Goal: Contribute content

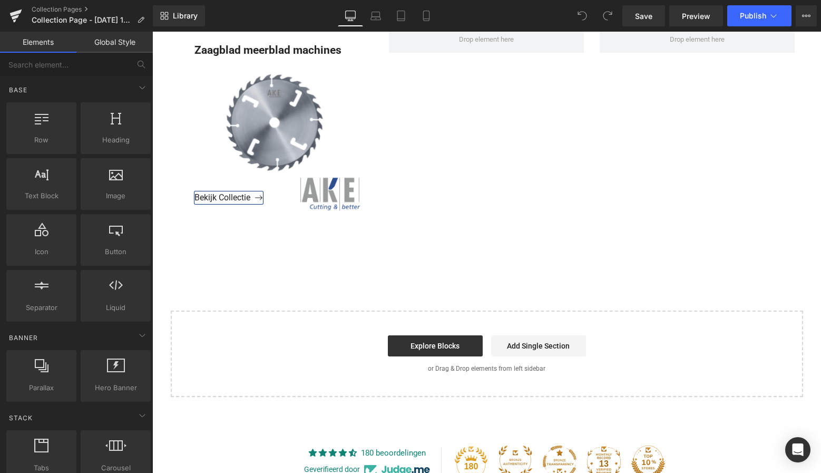
scroll to position [1601, 0]
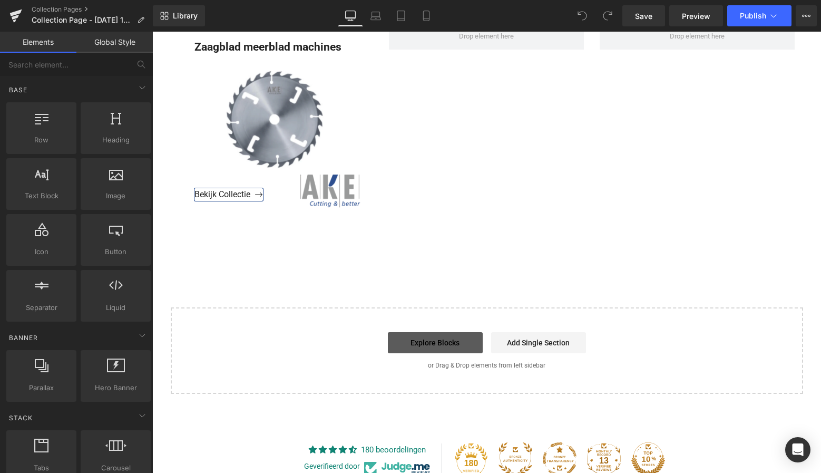
click at [447, 344] on link "Explore Blocks" at bounding box center [435, 342] width 95 height 21
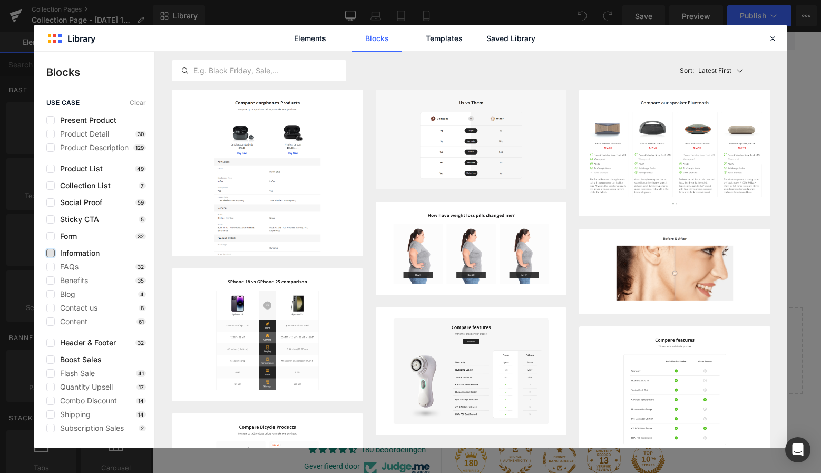
click at [52, 252] on label at bounding box center [50, 253] width 8 height 8
click at [51, 253] on input "checkbox" at bounding box center [51, 253] width 0 height 0
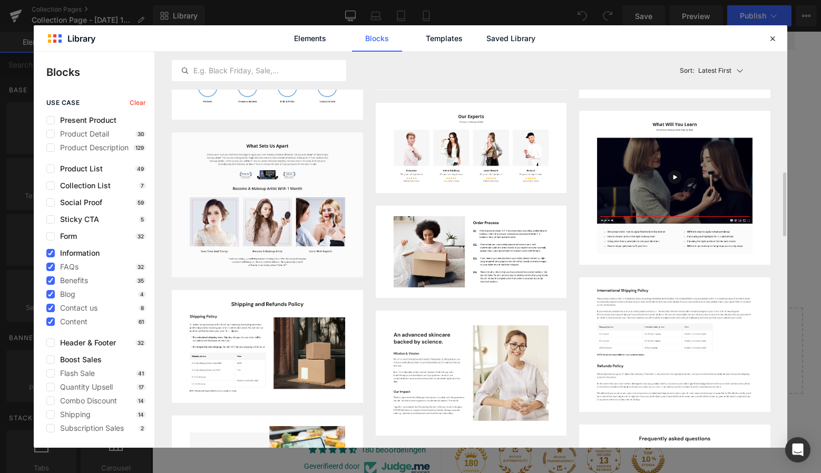
scroll to position [731, 0]
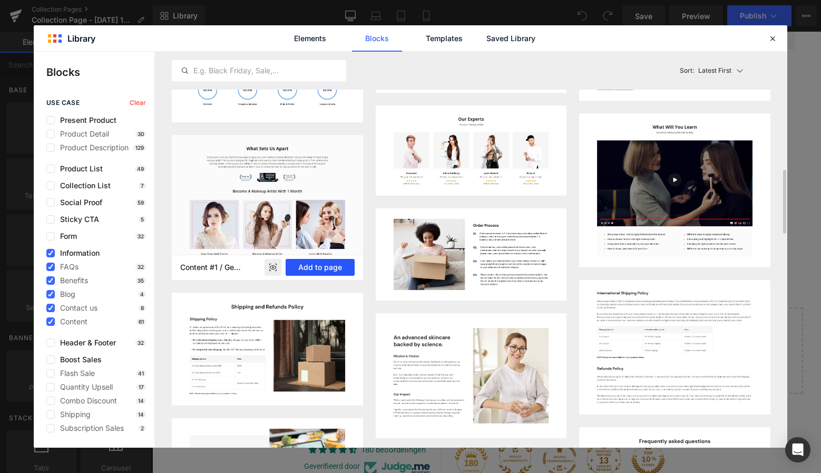
click at [327, 266] on button "Add to page" at bounding box center [320, 267] width 69 height 17
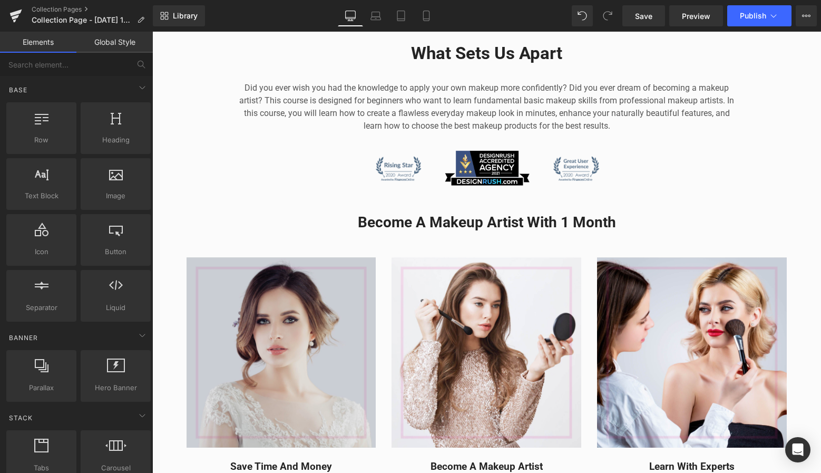
scroll to position [1857, 0]
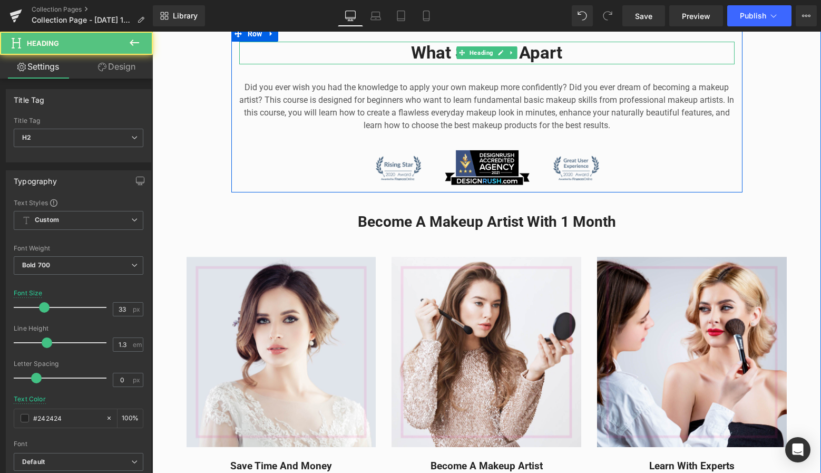
click at [569, 50] on h2 "What Sets Us Apart" at bounding box center [486, 53] width 495 height 23
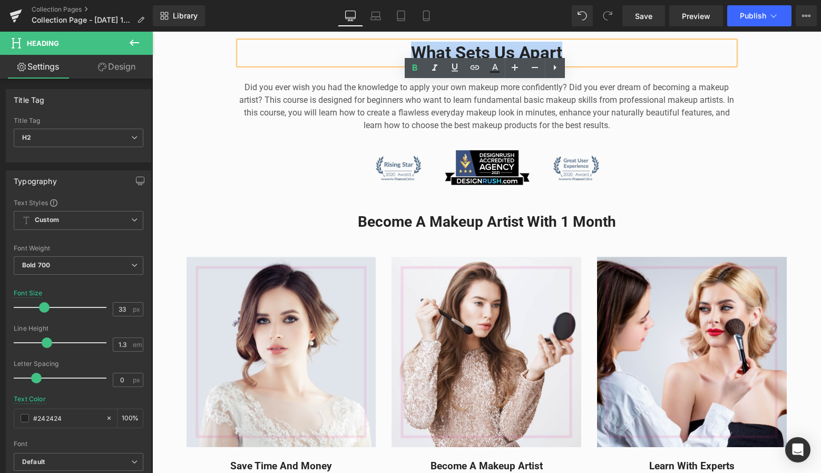
drag, startPoint x: 564, startPoint y: 49, endPoint x: 403, endPoint y: 52, distance: 161.3
click at [403, 52] on h2 "What Sets Us Apart" at bounding box center [486, 53] width 495 height 23
paste div
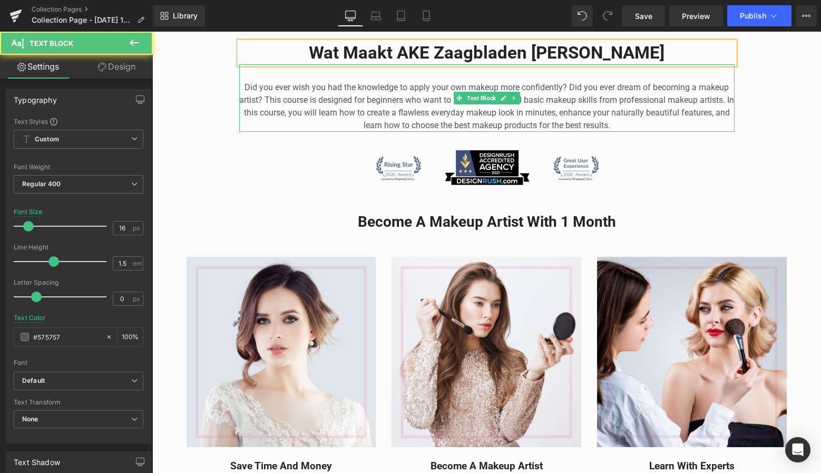
click at [626, 120] on p "Did you ever wish you had the knowledge to apply your own makeup more confident…" at bounding box center [486, 106] width 495 height 51
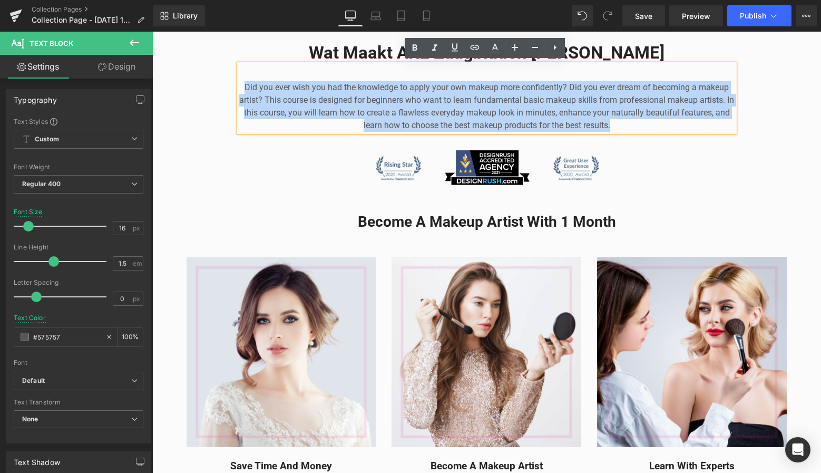
drag, startPoint x: 623, startPoint y: 122, endPoint x: 224, endPoint y: 86, distance: 400.0
click at [224, 86] on div "Wat Maakt AKE Zaagbladen Anders Heading Did you ever wish you had the knowledge…" at bounding box center [486, 279] width 669 height 506
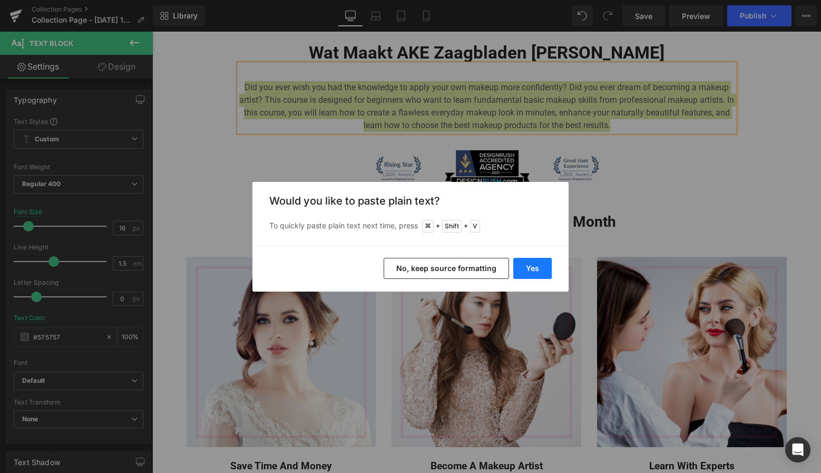
click at [530, 270] on button "Yes" at bounding box center [532, 268] width 38 height 21
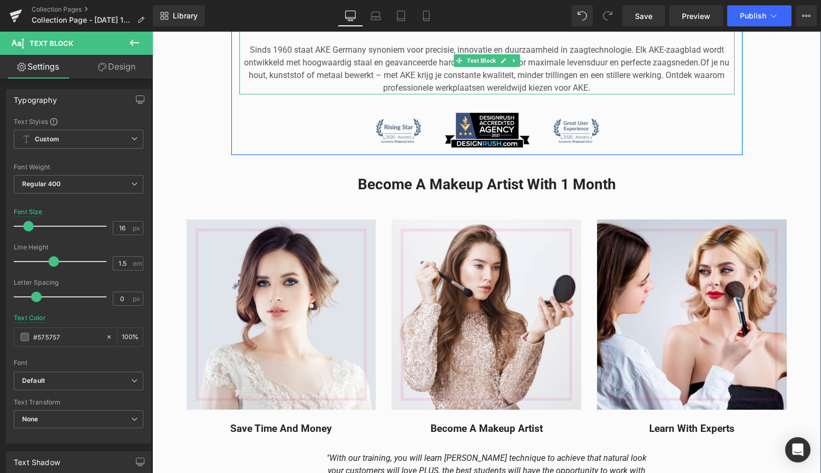
scroll to position [1895, 0]
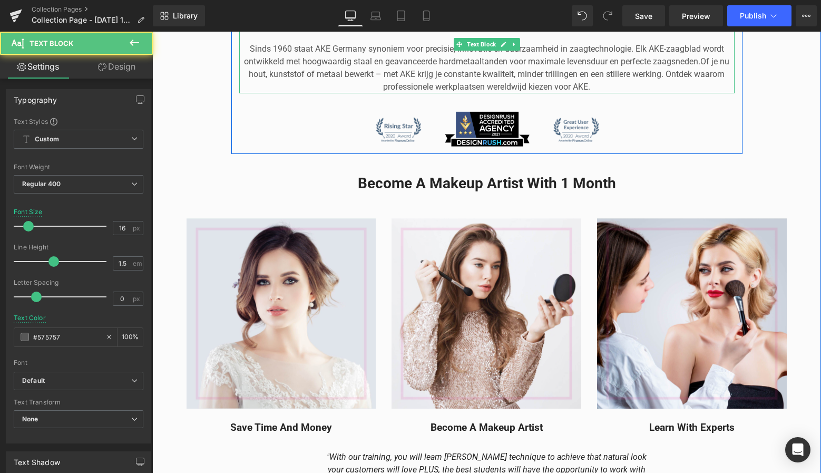
click at [478, 60] on p "Sinds 1960 staat AKE Germany synoniem voor precisie, innovatie en duurzaamheid …" at bounding box center [486, 68] width 495 height 51
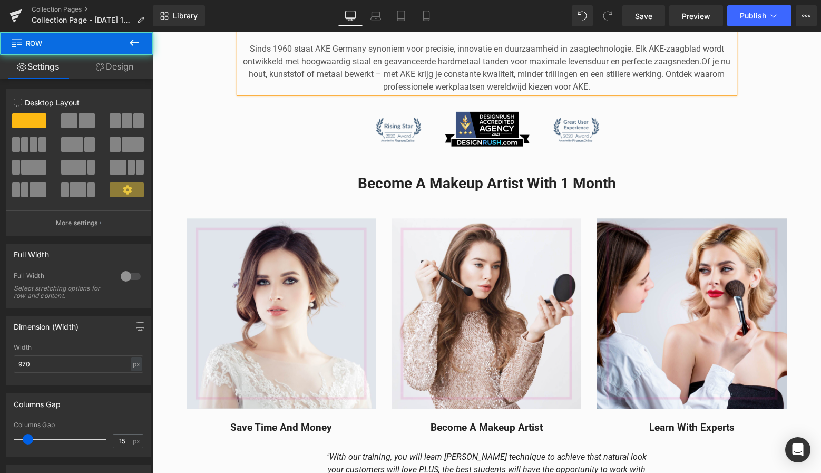
click at [346, 133] on div "Wat Maakt AKE Zaagbladen [PERSON_NAME] Sinds 1960 staat AKE Germany synoniem vo…" at bounding box center [486, 75] width 511 height 145
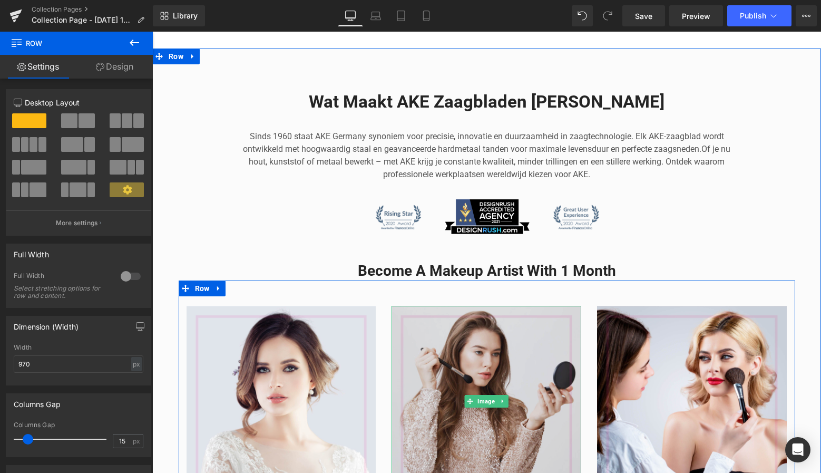
scroll to position [1800, 0]
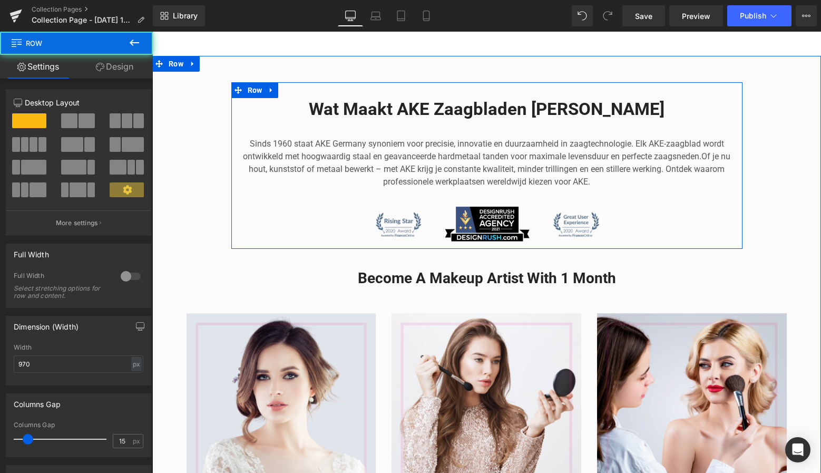
click at [328, 214] on div "Wat Maakt AKE Zaagbladen [PERSON_NAME] Sinds 1960 staat AKE Germany synoniem vo…" at bounding box center [486, 170] width 511 height 145
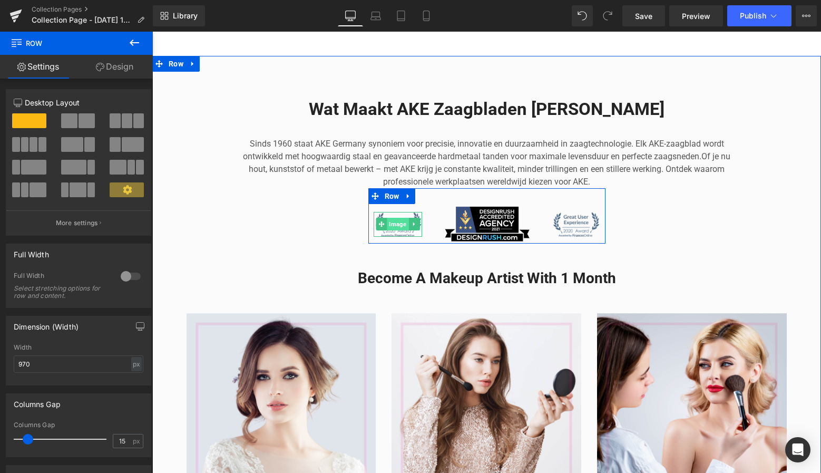
click at [397, 219] on span "Image" at bounding box center [398, 224] width 22 height 13
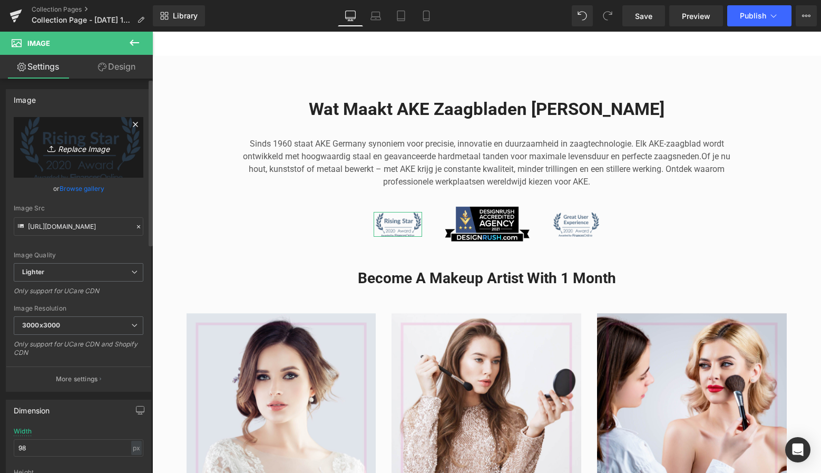
click at [86, 147] on icon "Replace Image" at bounding box center [78, 147] width 84 height 13
type input "C:\fakepath\Scherm­afbeelding [DATE] 21.05.13.png"
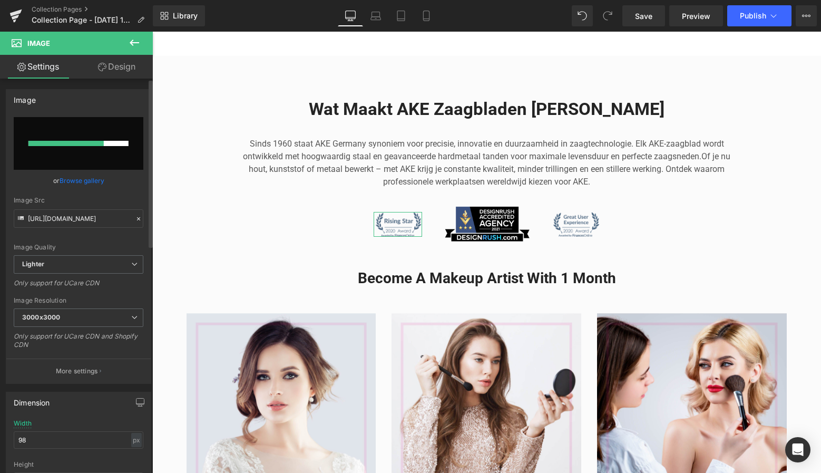
click at [85, 132] on input "file" at bounding box center [79, 143] width 130 height 53
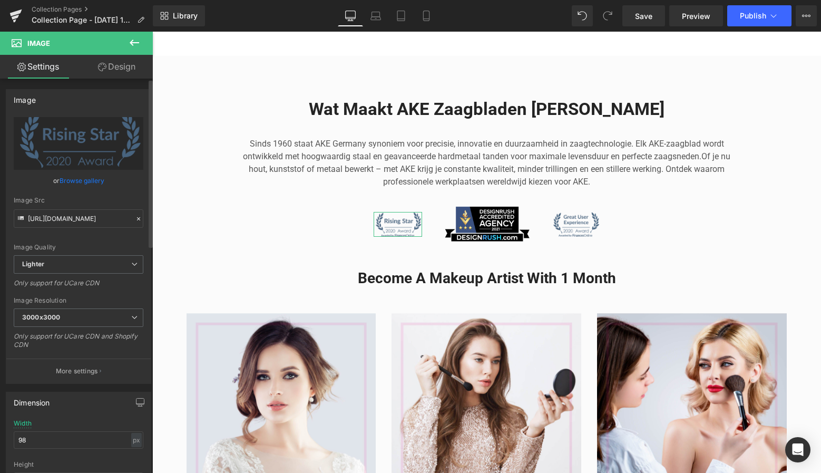
click at [89, 144] on input "file" at bounding box center [79, 143] width 130 height 53
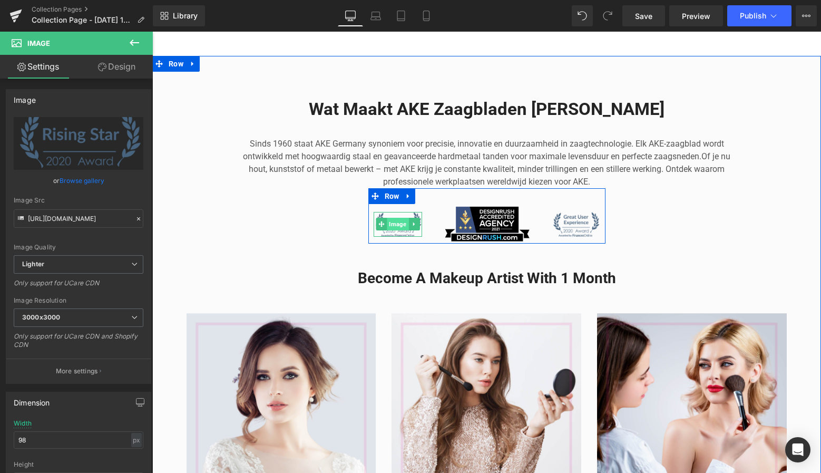
click at [400, 225] on span "Image" at bounding box center [398, 224] width 22 height 13
click at [499, 227] on link at bounding box center [502, 224] width 11 height 13
click at [569, 218] on span "Image" at bounding box center [576, 224] width 22 height 13
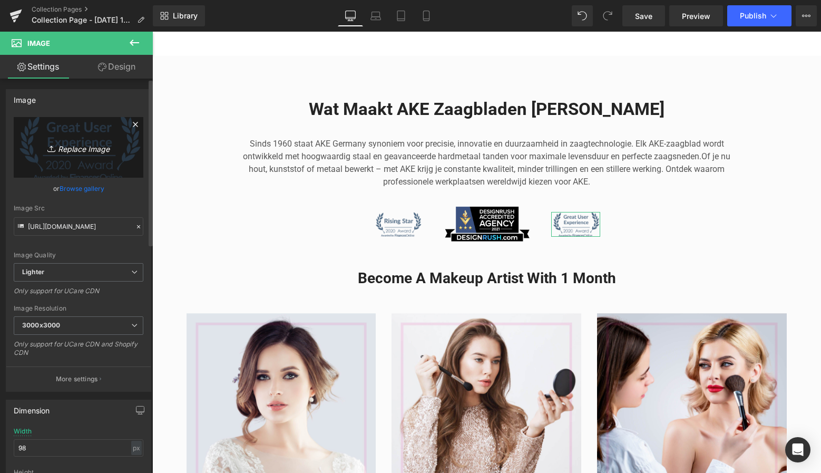
click at [102, 146] on icon "Replace Image" at bounding box center [78, 147] width 84 height 13
type input "C:\fakepath\Scherm­afbeelding [DATE] 21.05.13.png"
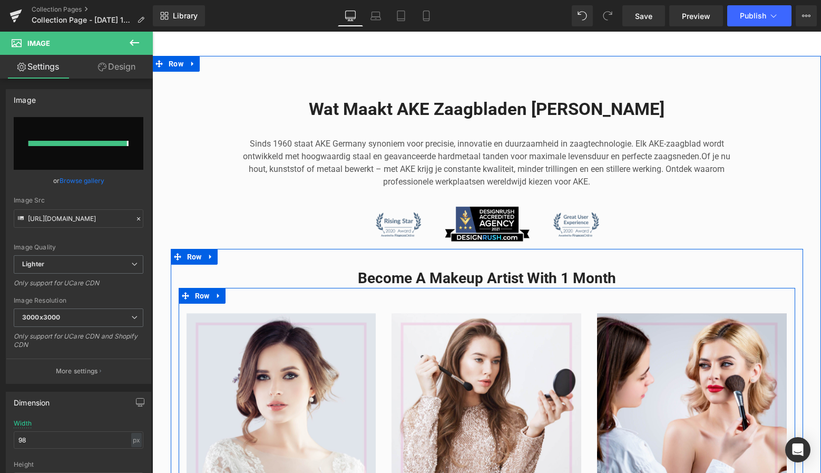
type input "[URL][DOMAIN_NAME][DATE]"
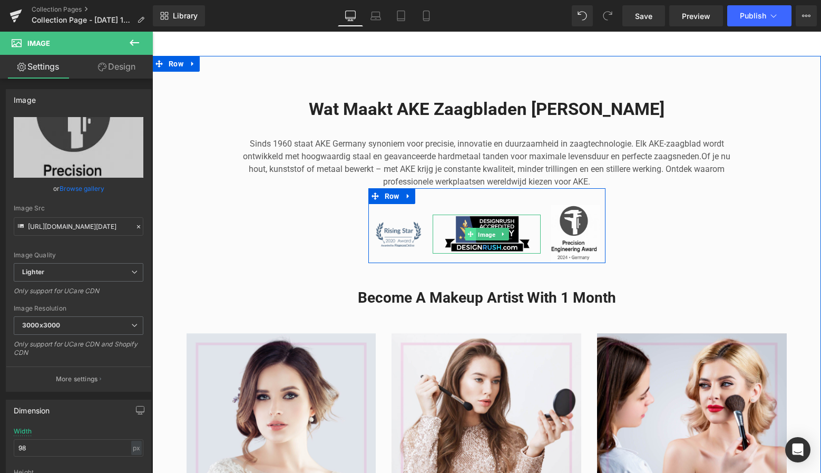
click at [470, 233] on link "Image" at bounding box center [481, 234] width 33 height 13
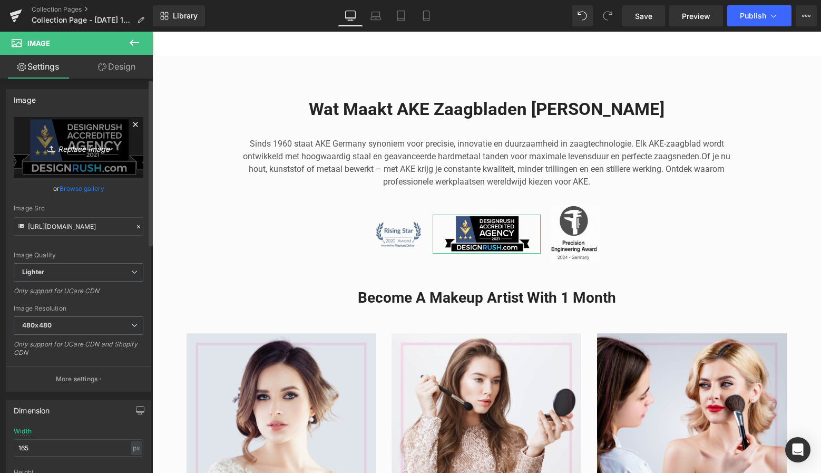
click at [90, 151] on icon "Replace Image" at bounding box center [78, 147] width 84 height 13
type input "C:\fakepath\Scherm­afbeelding [DATE] 21.06.07.png"
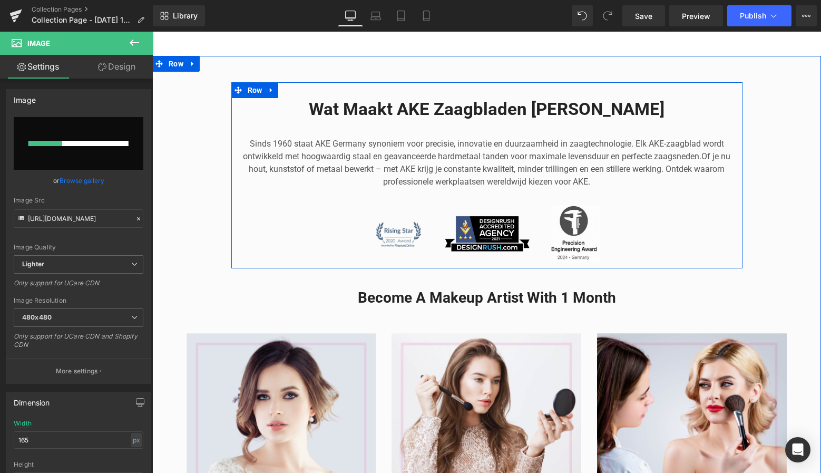
click at [699, 237] on div "Wat Maakt AKE Zaagbladen [PERSON_NAME] Sinds 1960 staat AKE Germany synoniem vo…" at bounding box center [486, 180] width 511 height 165
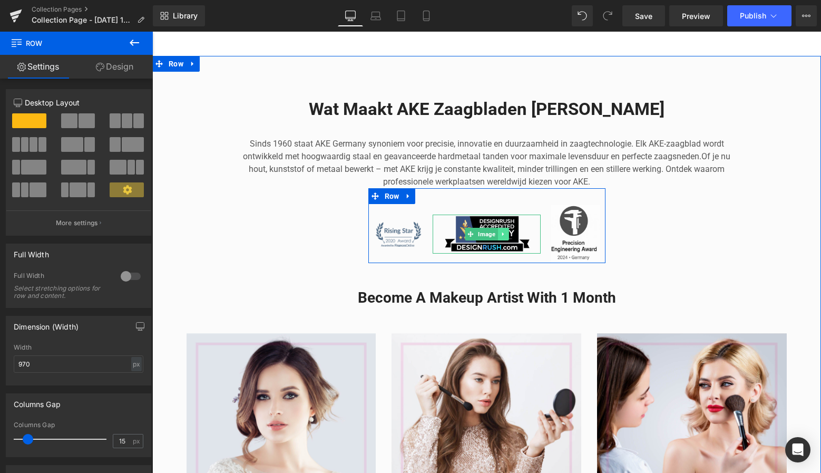
click at [500, 228] on link at bounding box center [502, 234] width 11 height 13
click at [471, 231] on link "Image" at bounding box center [464, 234] width 33 height 13
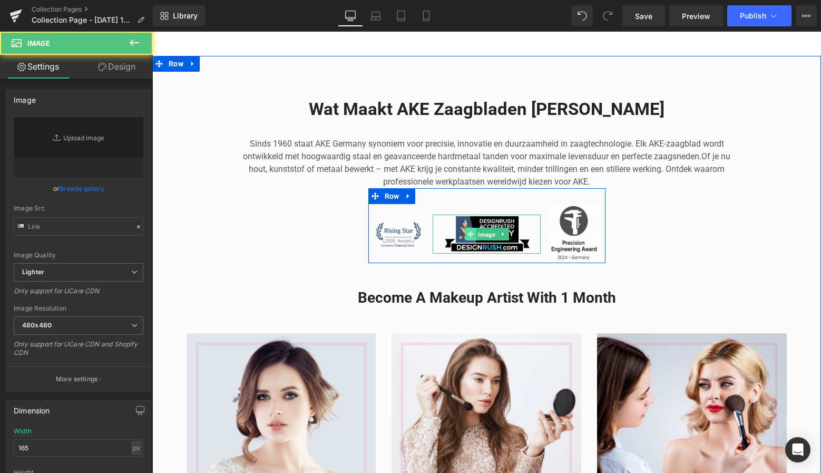
type input "[URL][DOMAIN_NAME]"
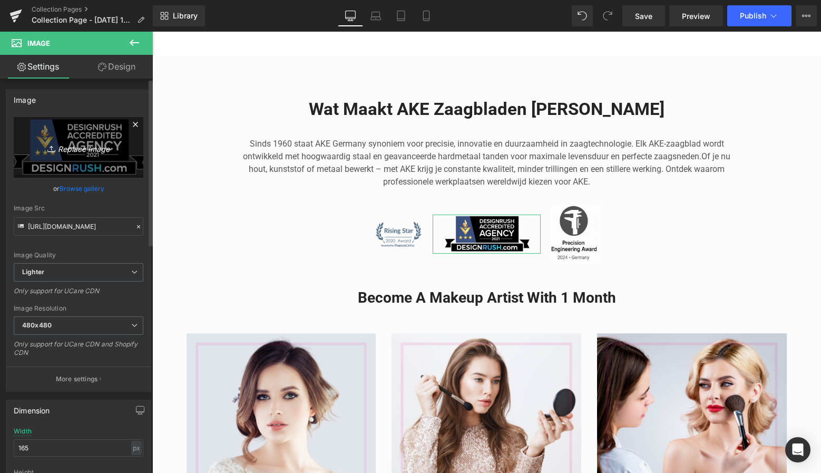
click at [76, 146] on icon "Replace Image" at bounding box center [78, 147] width 84 height 13
type input "C:\fakepath\Scherm­afbeelding [DATE] 21.06.07.png"
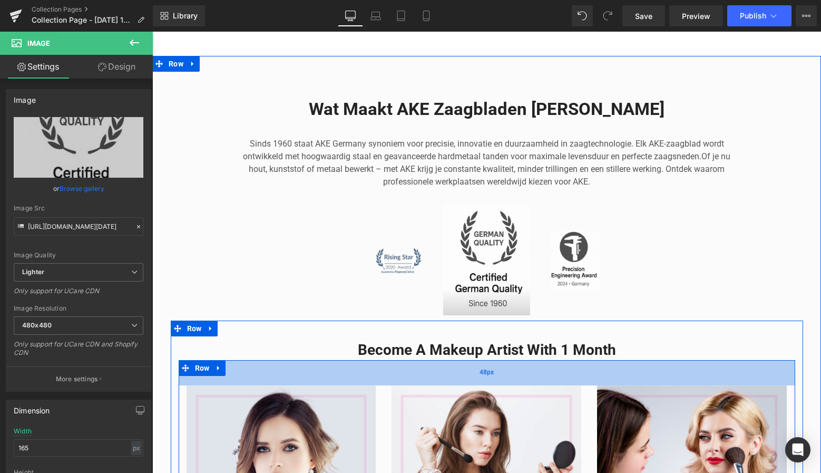
type input "[URL][DOMAIN_NAME][DATE]"
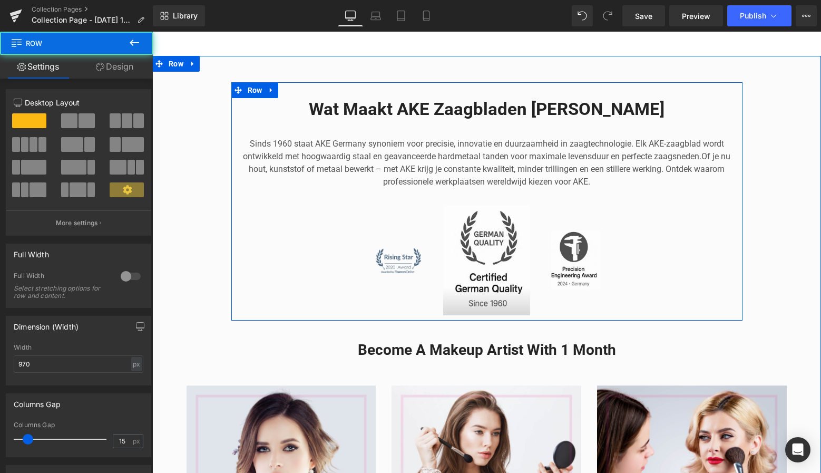
click at [653, 246] on div "Wat Maakt AKE Zaagbladen [PERSON_NAME] Sinds 1960 staat AKE Germany synoniem vo…" at bounding box center [486, 207] width 511 height 218
click at [654, 246] on div "Wat Maakt AKE Zaagbladen [PERSON_NAME] Sinds 1960 staat AKE Germany synoniem vo…" at bounding box center [486, 207] width 511 height 218
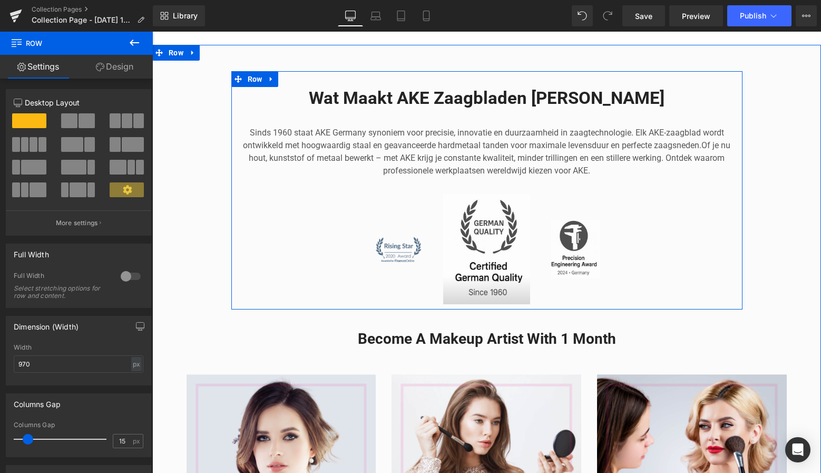
scroll to position [1810, 0]
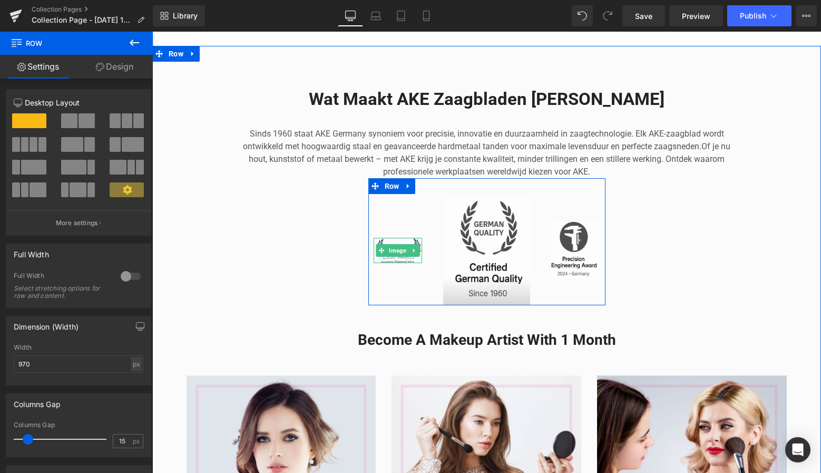
click at [378, 240] on img at bounding box center [398, 250] width 49 height 25
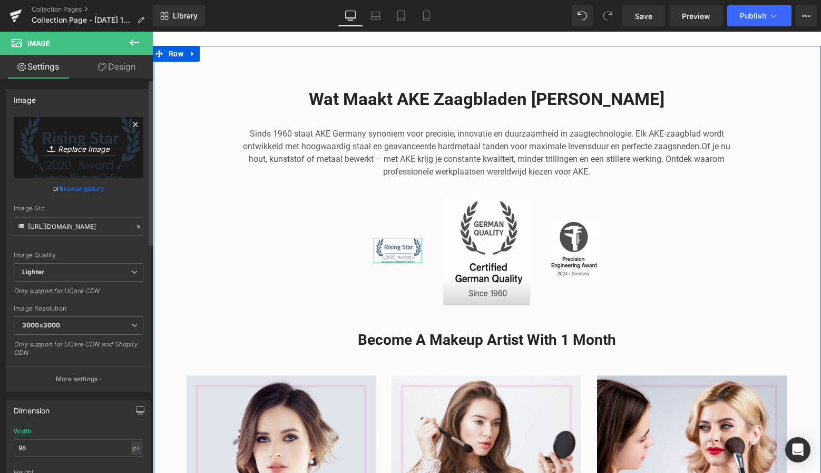
click at [96, 150] on icon "Replace Image" at bounding box center [78, 147] width 84 height 13
type input "C:\fakepath\Scherm­afbeelding [DATE] 21.06.55.png"
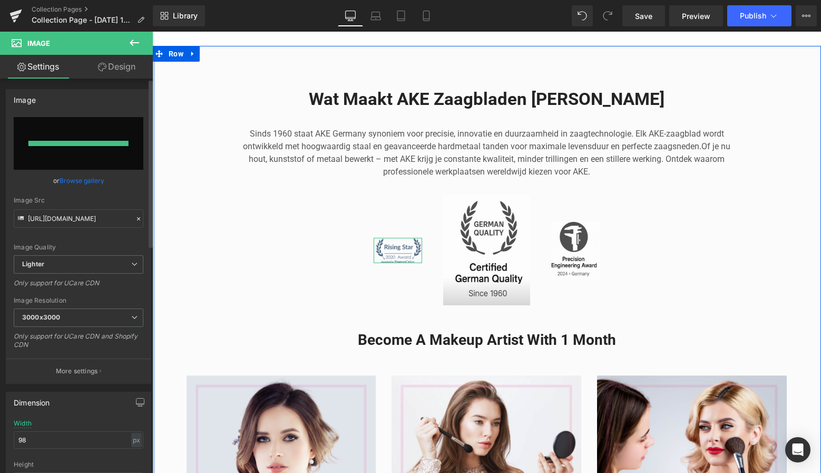
type input "[URL][DOMAIN_NAME]"
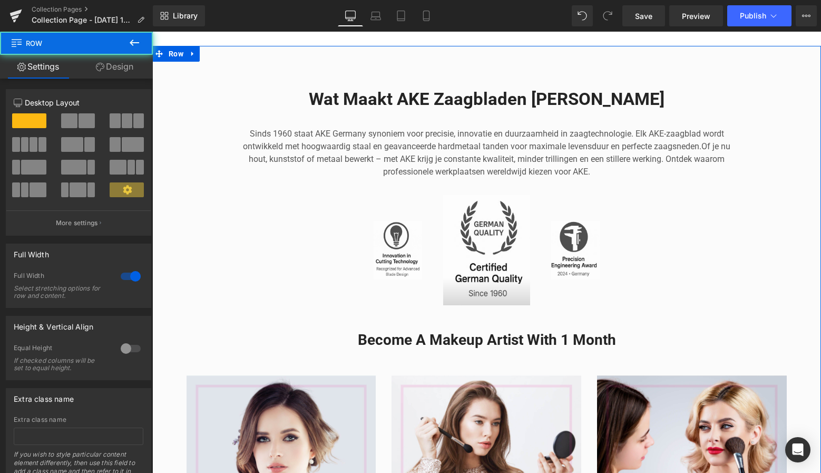
click at [168, 225] on div "Wat Maakt AKE Zaagbladen [PERSON_NAME] Sinds 1960 staat AKE Germany synoniem vo…" at bounding box center [486, 361] width 669 height 579
click at [196, 227] on div "Wat Maakt AKE Zaagbladen [PERSON_NAME] Sinds 1960 staat AKE Germany synoniem vo…" at bounding box center [486, 361] width 669 height 579
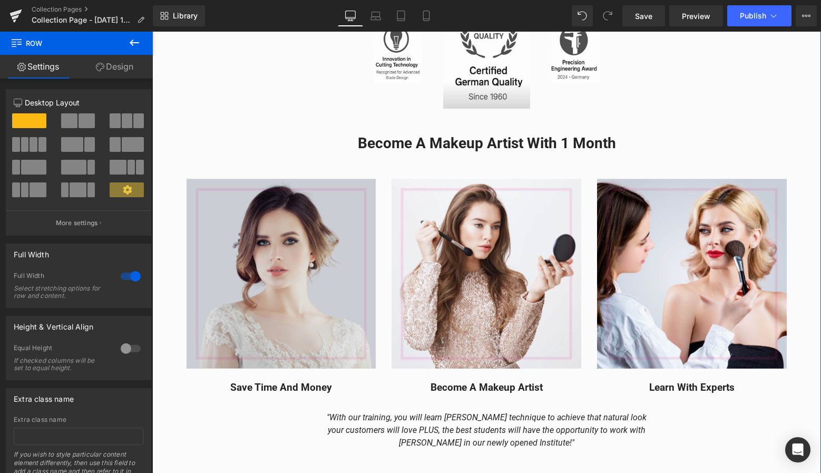
scroll to position [1997, 0]
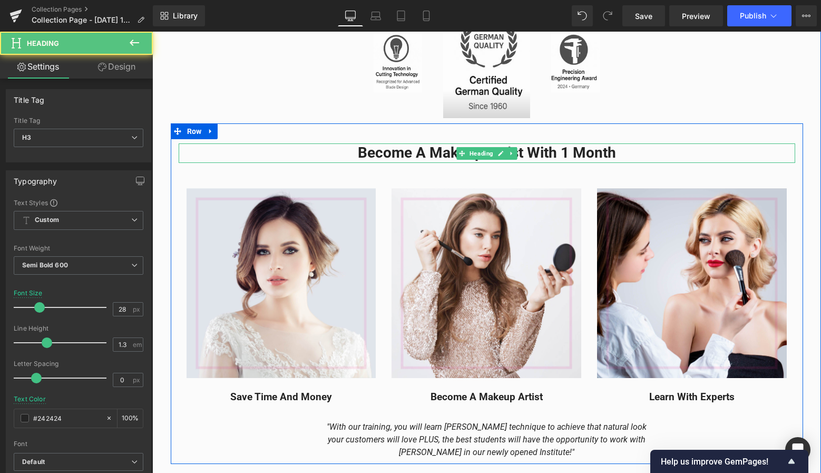
click at [613, 153] on h3 "Become A Makeup Artist With 1 Month" at bounding box center [487, 152] width 617 height 19
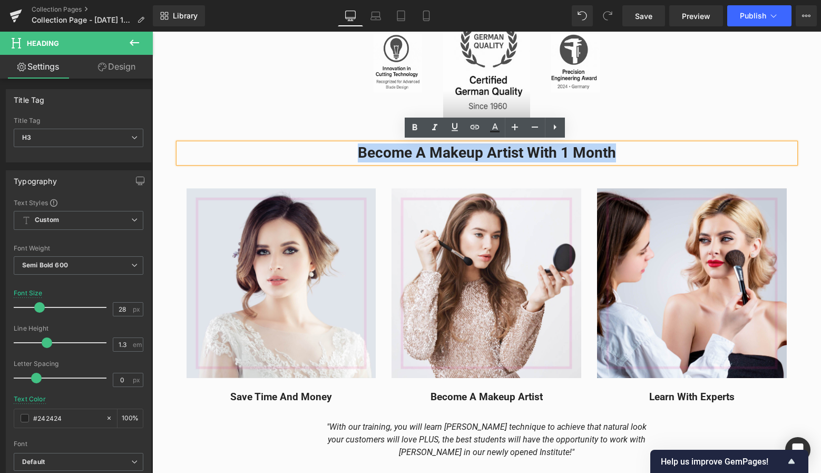
drag, startPoint x: 613, startPoint y: 153, endPoint x: 331, endPoint y: 155, distance: 281.4
click at [331, 154] on h3 "Become A Makeup Artist With 1 Month" at bounding box center [487, 152] width 617 height 19
paste div
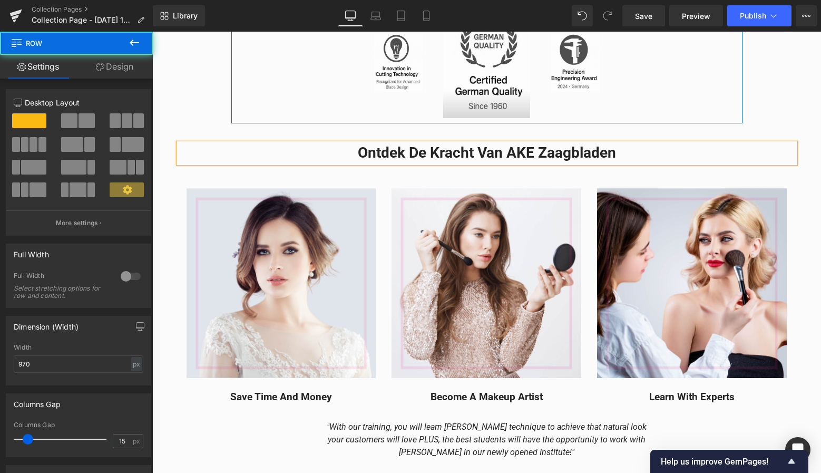
click at [340, 105] on div "Wat Maakt AKE Zaagbladen [PERSON_NAME] Sinds 1960 staat AKE Germany synoniem vo…" at bounding box center [486, 10] width 511 height 218
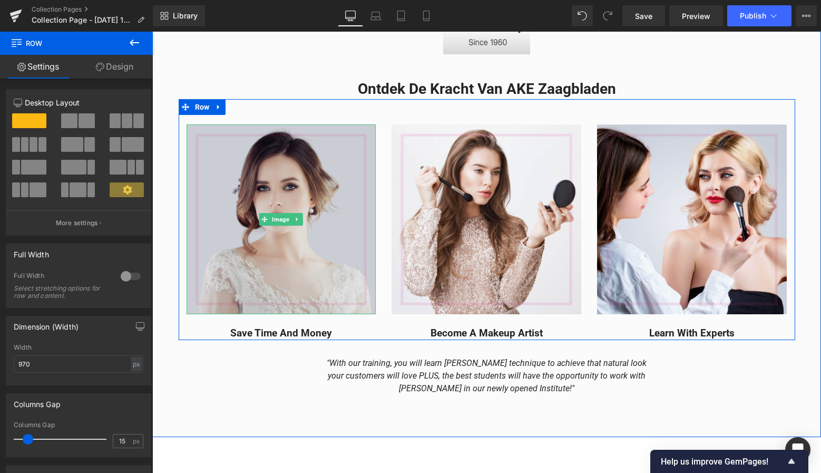
scroll to position [2053, 0]
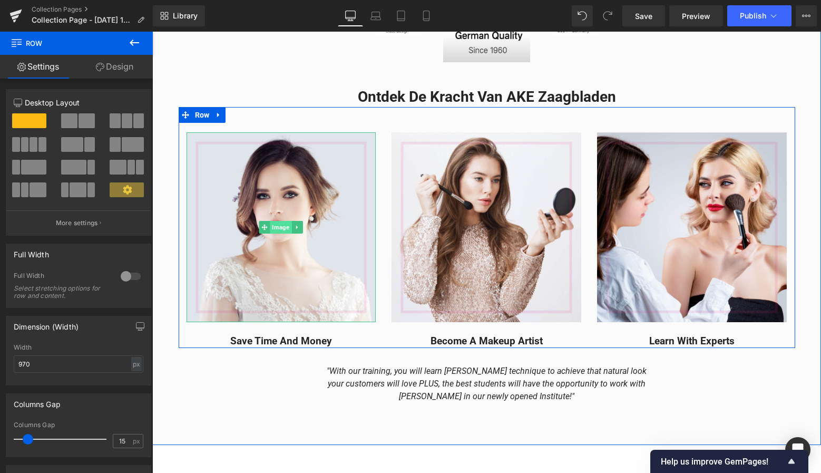
click at [277, 226] on span "Image" at bounding box center [281, 227] width 22 height 13
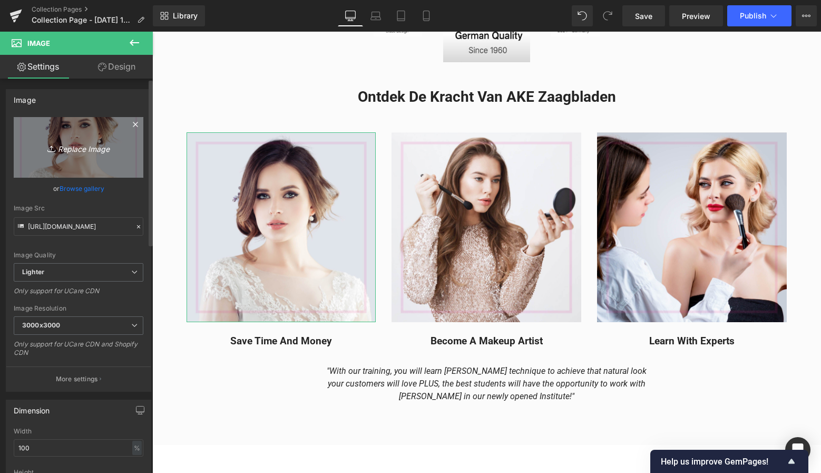
click at [89, 151] on icon "Replace Image" at bounding box center [78, 147] width 84 height 13
type input "C:\fakepath\Groen Modern Doe-het-zelf Instagram Stories (800 x 800 px)-7.png"
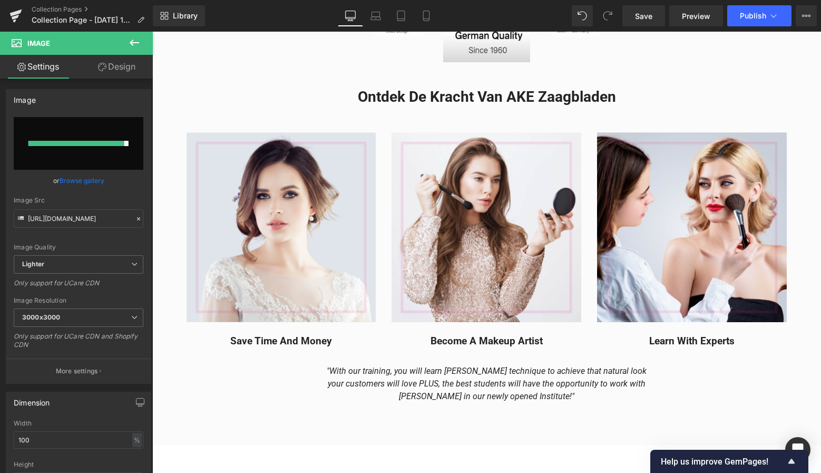
type input "[URL][DOMAIN_NAME]"
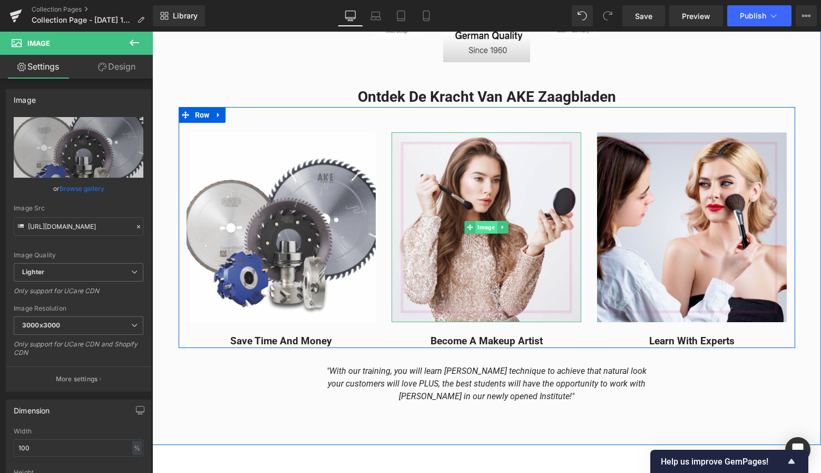
click at [490, 228] on span "Image" at bounding box center [487, 227] width 22 height 13
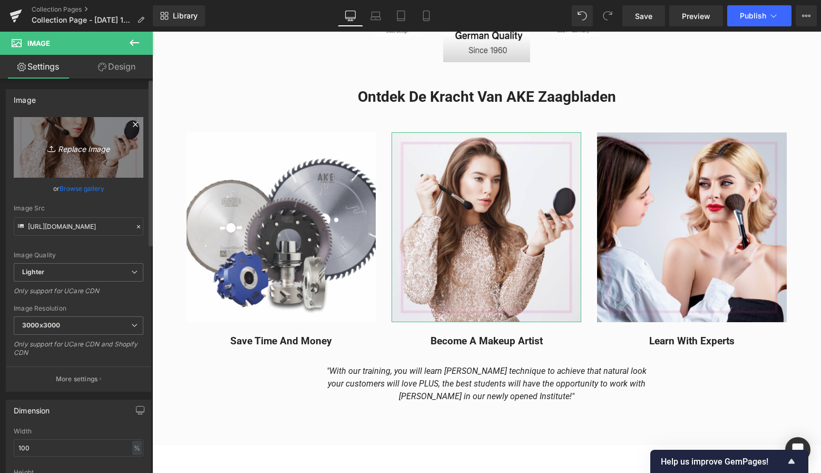
click at [78, 147] on icon "Replace Image" at bounding box center [78, 147] width 84 height 13
type input "C:\fakepath\Groen Modern Doe-het-zelf Instagram Stories (800 x 800 px)-7.png"
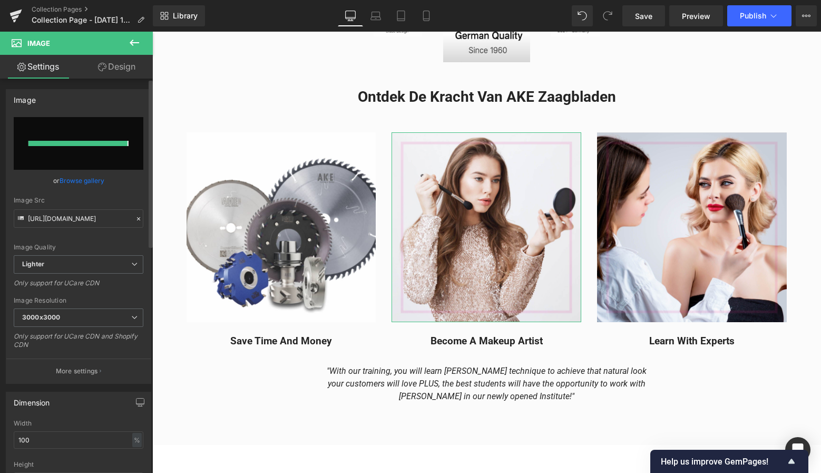
type input "[URL][DOMAIN_NAME]"
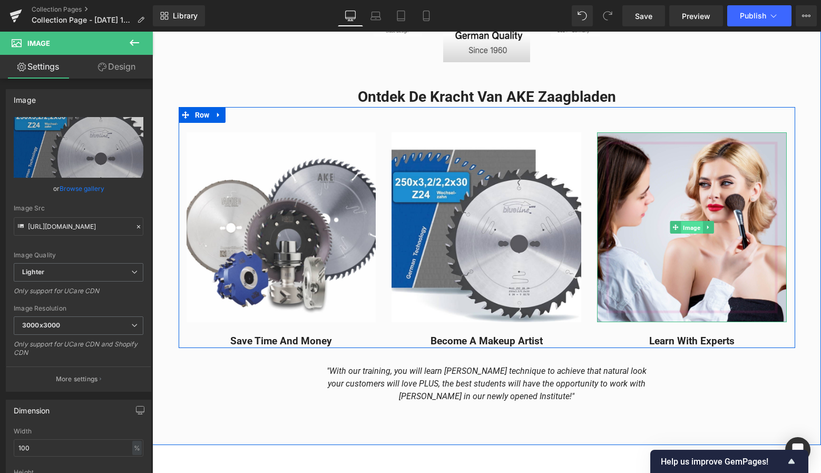
click at [687, 222] on span "Image" at bounding box center [692, 227] width 22 height 13
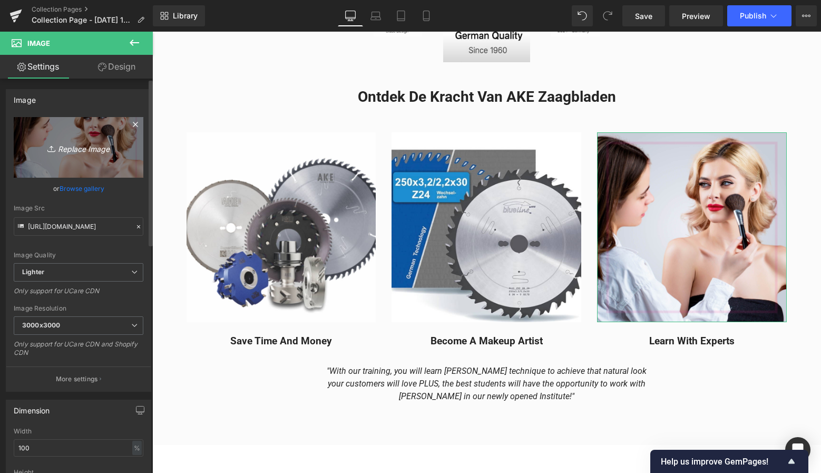
click at [80, 152] on icon "Replace Image" at bounding box center [78, 147] width 84 height 13
type input "C:\fakepath\Groen Modern Doe-het-zelf Instagram Stories (800 x 800 px)-7 21.13.…"
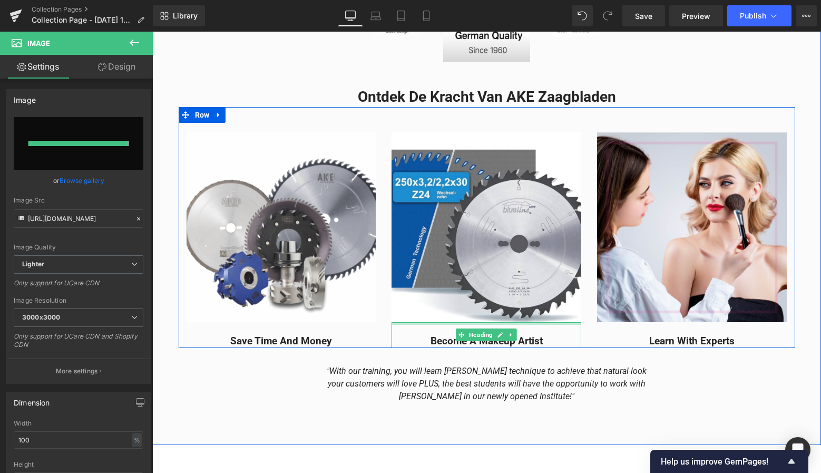
type input "[URL][DOMAIN_NAME]"
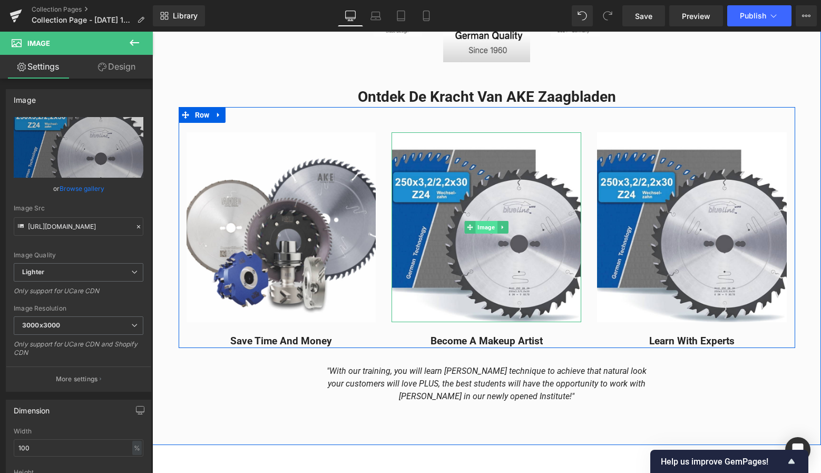
click at [489, 224] on span "Image" at bounding box center [487, 227] width 22 height 13
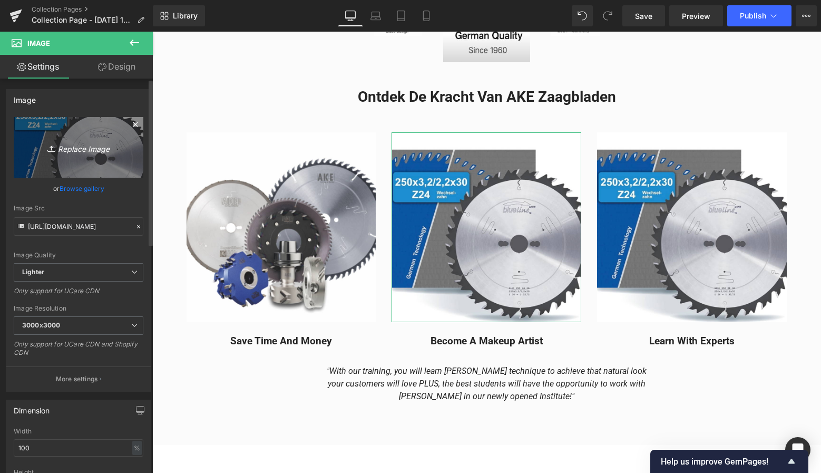
click at [87, 151] on icon "Replace Image" at bounding box center [78, 147] width 84 height 13
type input "C:\fakepath\Groen Modern Doe-het-zelf Instagram Stories (800 x 800 px)-7.png"
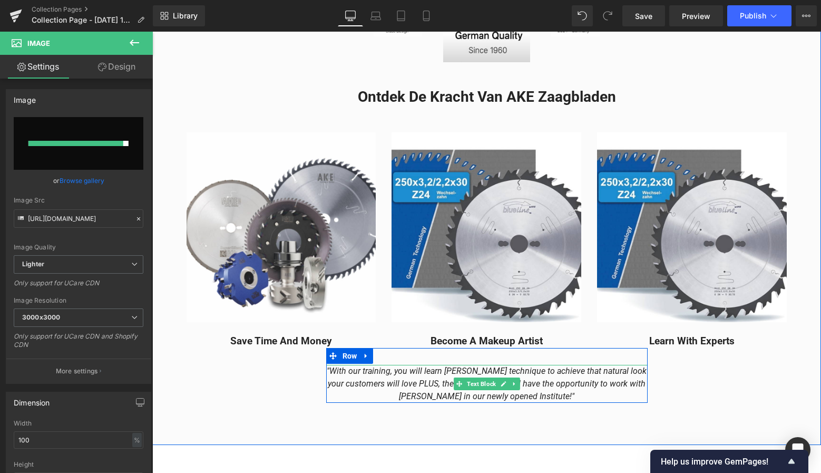
type input "[URL][DOMAIN_NAME]"
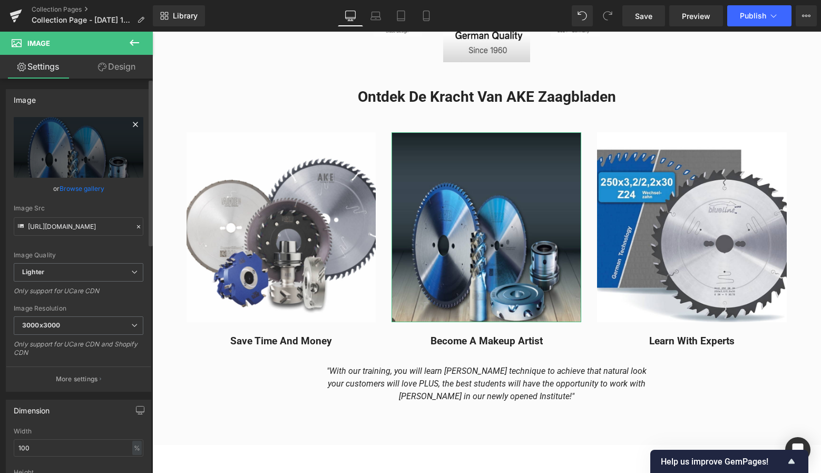
click at [129, 125] on icon at bounding box center [135, 124] width 13 height 13
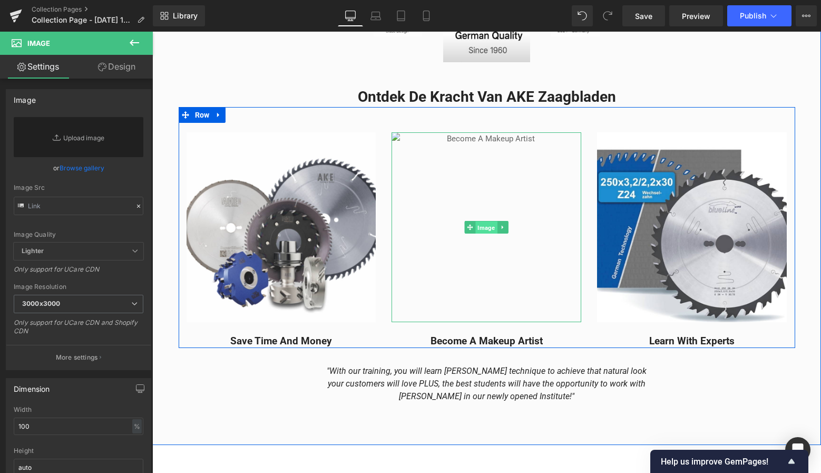
click at [488, 222] on span "Image" at bounding box center [487, 227] width 22 height 13
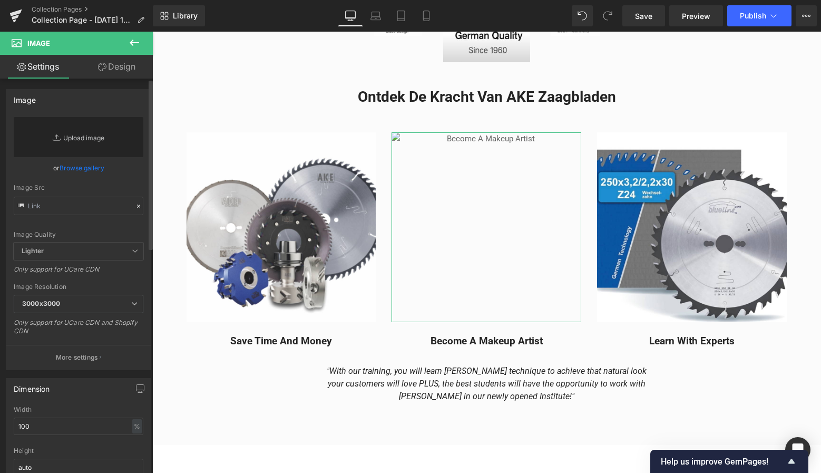
click at [103, 139] on link "Replace Image" at bounding box center [79, 137] width 130 height 40
type input "C:\fakepath\Groen Modern Doe-het-zelf Instagram Stories (800 x 800 px)-7.png"
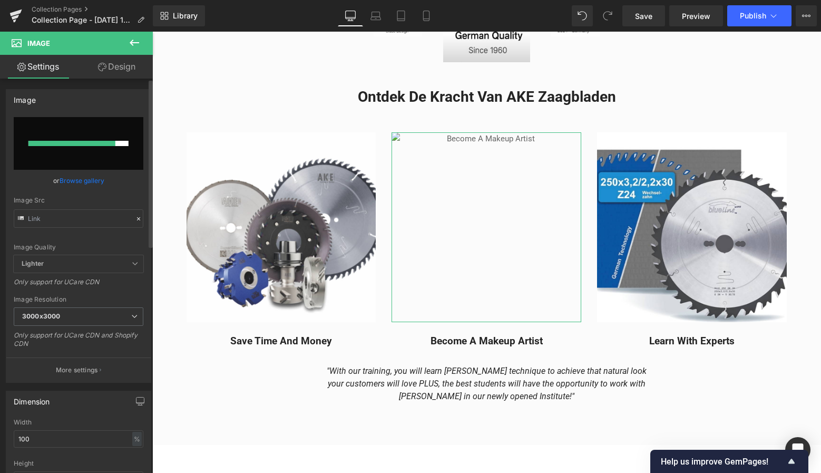
click at [93, 148] on input "file" at bounding box center [79, 143] width 130 height 53
type input "C:\fakepath\Groen Modern Doe-het-zelf Instagram Stories (800 x 800 px)-7.png"
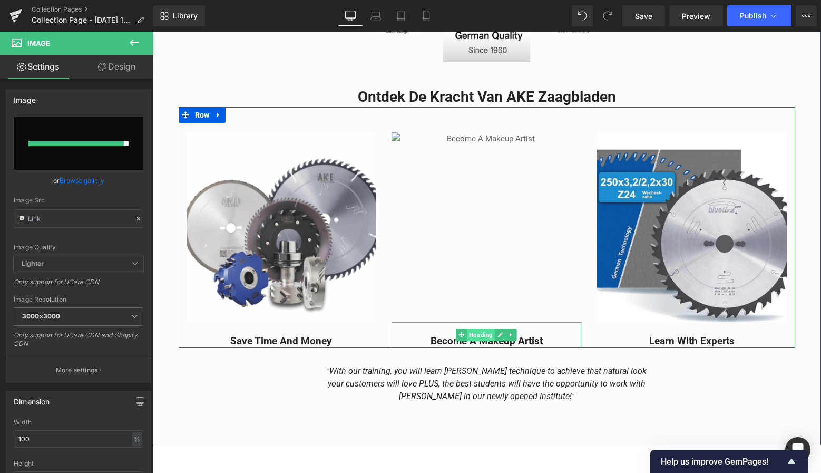
type input "[URL][DOMAIN_NAME]"
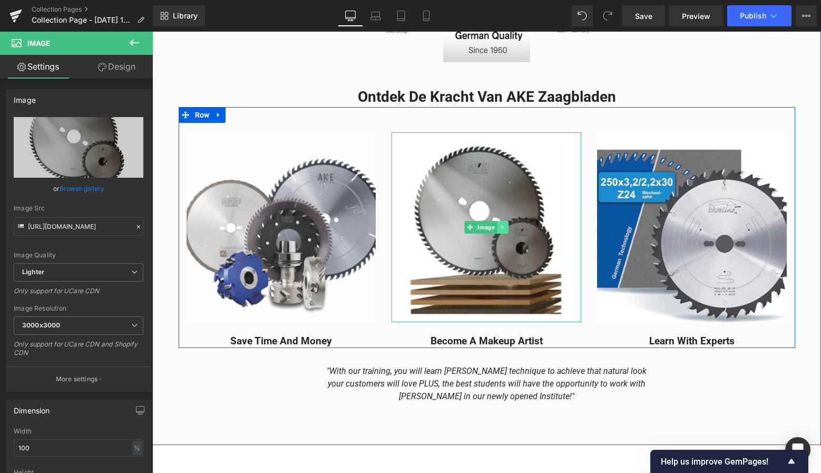
click at [501, 226] on icon at bounding box center [503, 227] width 6 height 6
click at [506, 224] on icon at bounding box center [508, 227] width 6 height 6
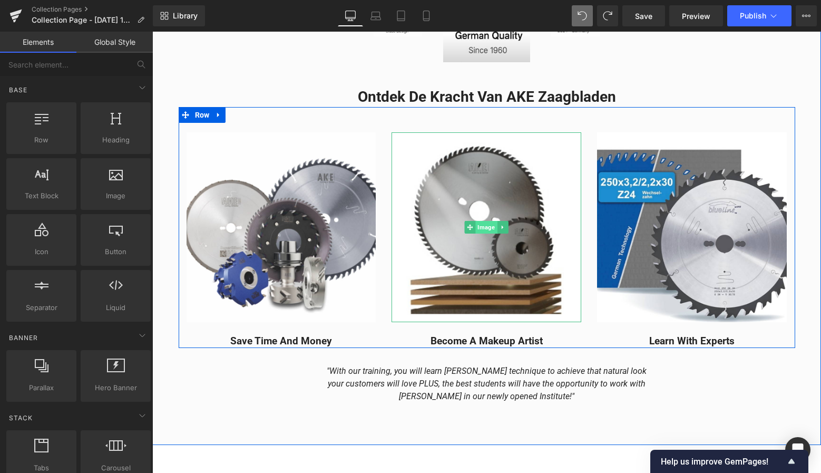
click at [487, 221] on span "Image" at bounding box center [487, 227] width 22 height 13
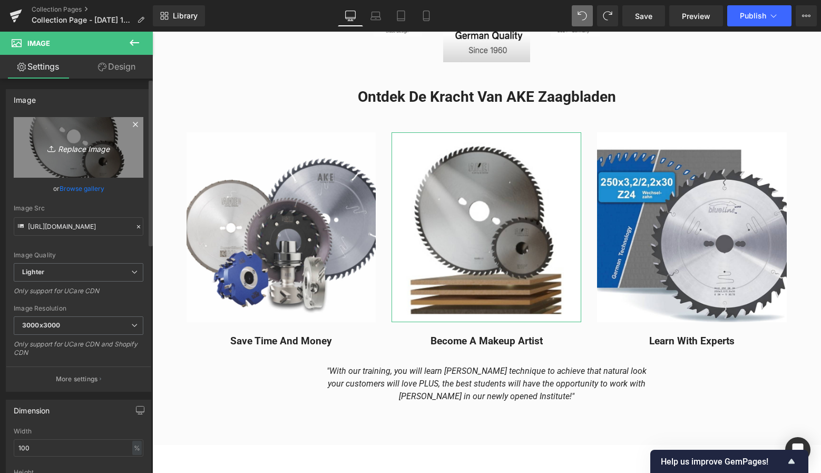
click at [77, 145] on icon "Replace Image" at bounding box center [78, 147] width 84 height 13
type input "C:\fakepath\Groen Modern Doe-het-zelf Instagram Stories (800 x 800 px)-7.png"
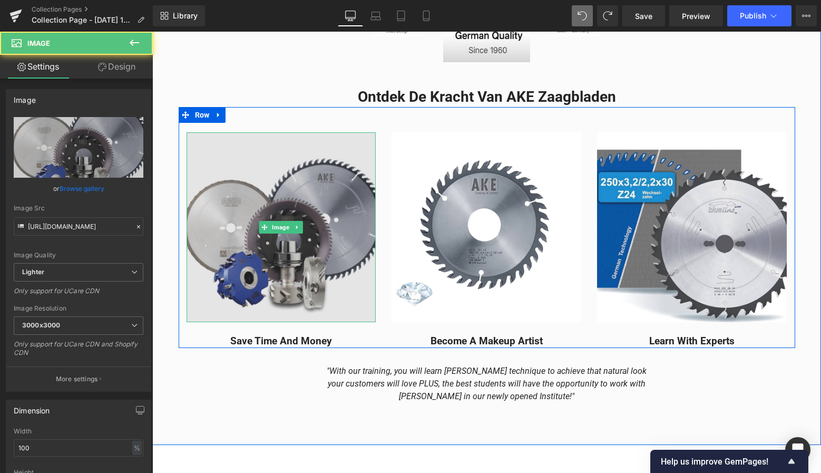
click at [328, 187] on img at bounding box center [282, 227] width 190 height 190
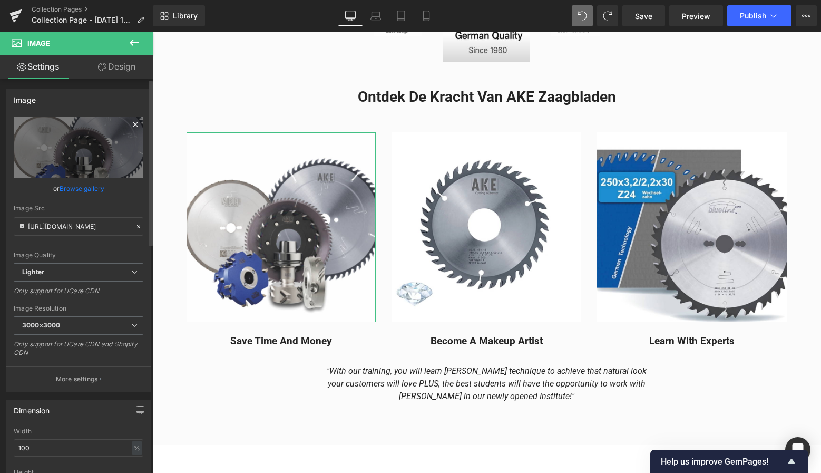
click at [130, 124] on icon at bounding box center [135, 124] width 13 height 13
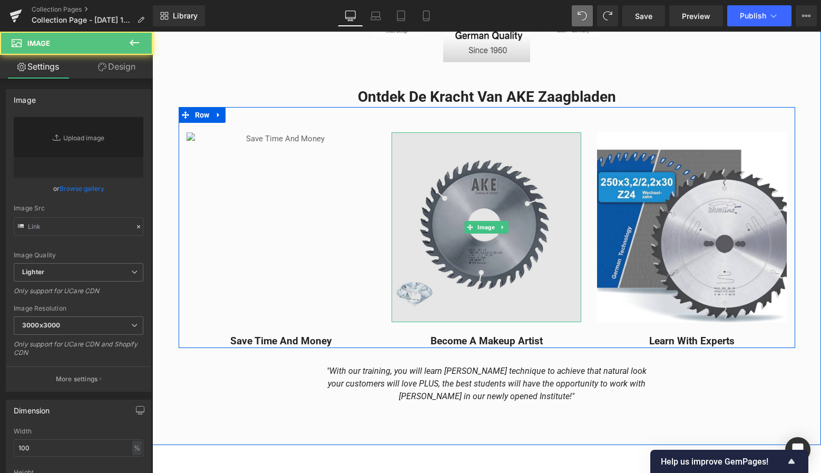
type input "[URL][DOMAIN_NAME]"
click at [470, 155] on img at bounding box center [487, 227] width 190 height 190
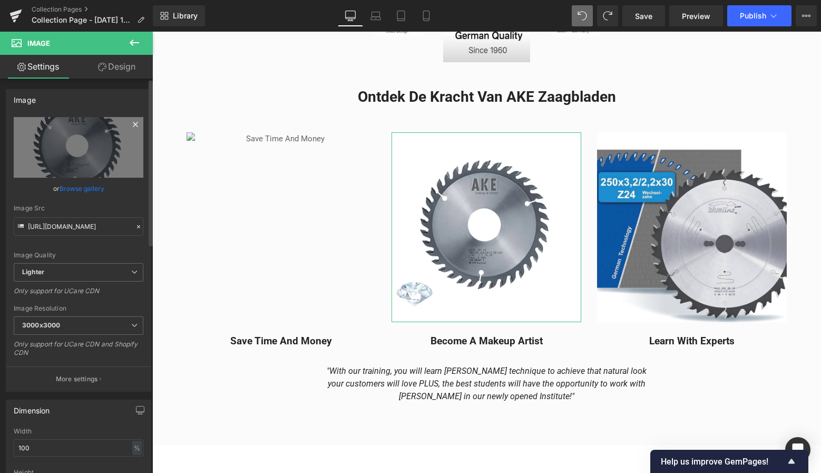
click at [129, 125] on icon at bounding box center [135, 124] width 13 height 13
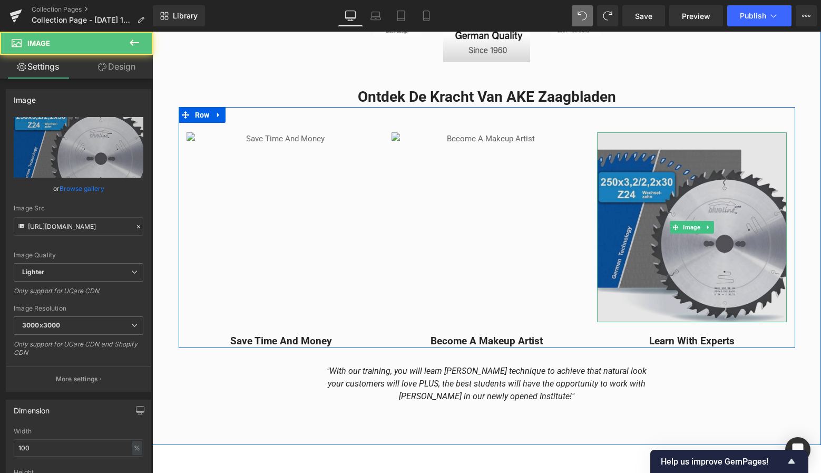
click at [658, 165] on img at bounding box center [692, 227] width 190 height 190
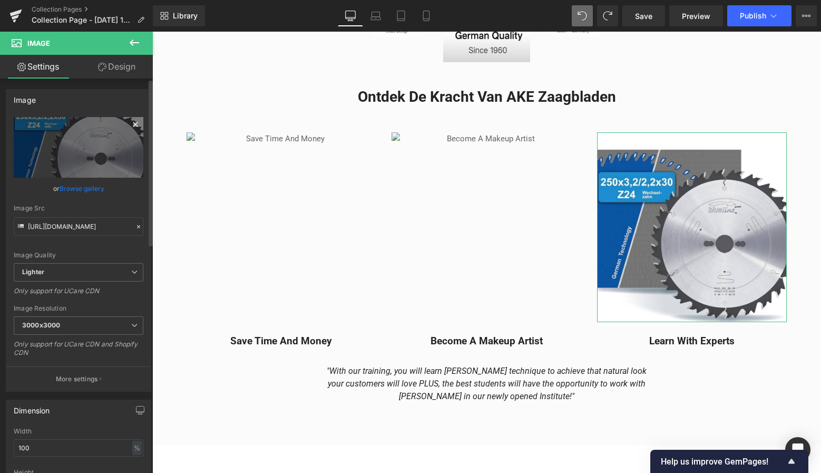
click at [130, 128] on icon at bounding box center [135, 124] width 13 height 13
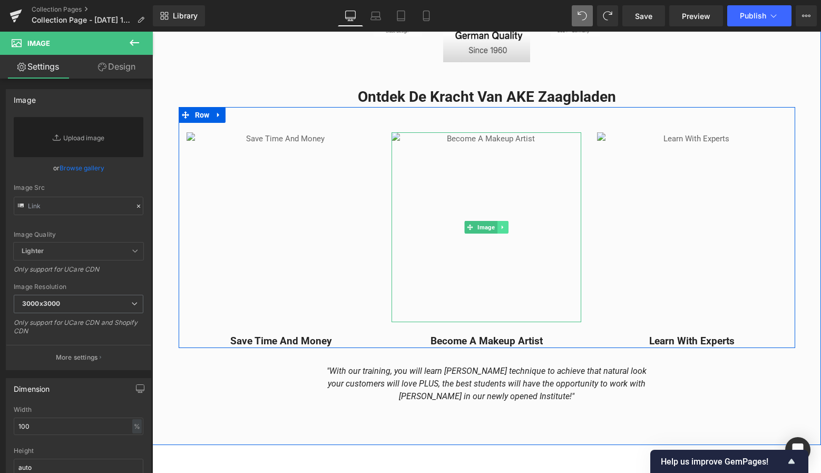
click at [500, 225] on icon at bounding box center [503, 227] width 6 height 6
click at [505, 227] on icon at bounding box center [508, 227] width 6 height 6
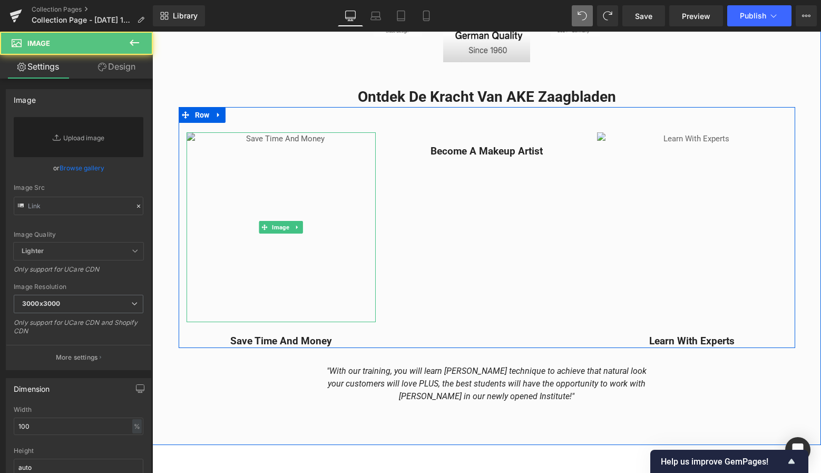
click at [237, 206] on img at bounding box center [282, 227] width 190 height 190
click at [295, 228] on icon at bounding box center [298, 227] width 6 height 6
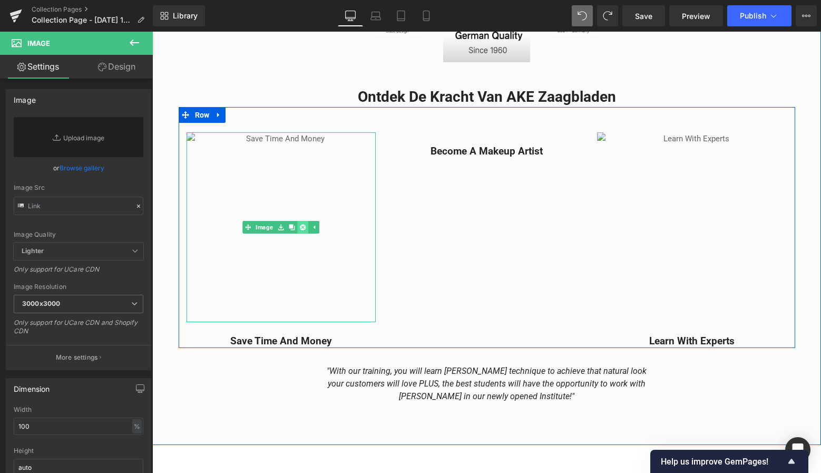
click at [300, 228] on link at bounding box center [302, 227] width 11 height 13
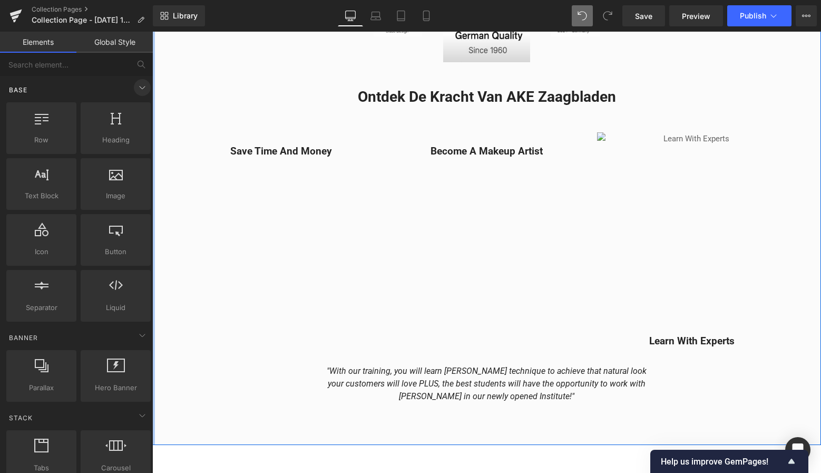
click at [137, 95] on span at bounding box center [142, 87] width 17 height 17
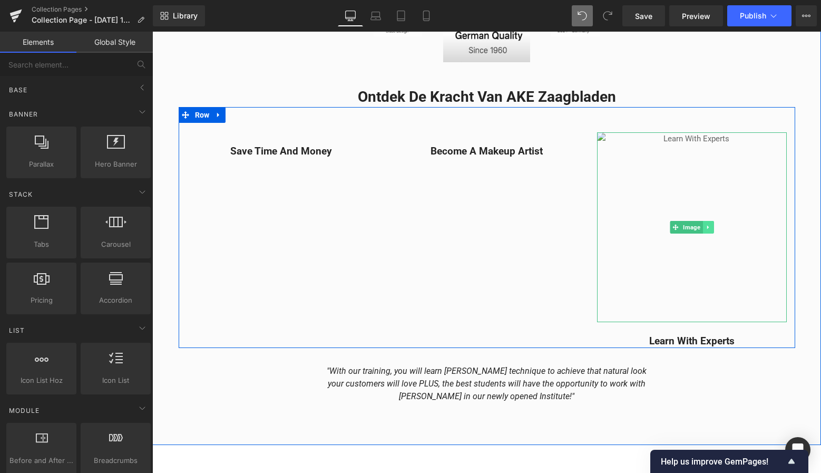
click at [709, 226] on link at bounding box center [708, 227] width 11 height 13
click at [711, 226] on icon at bounding box center [714, 227] width 6 height 6
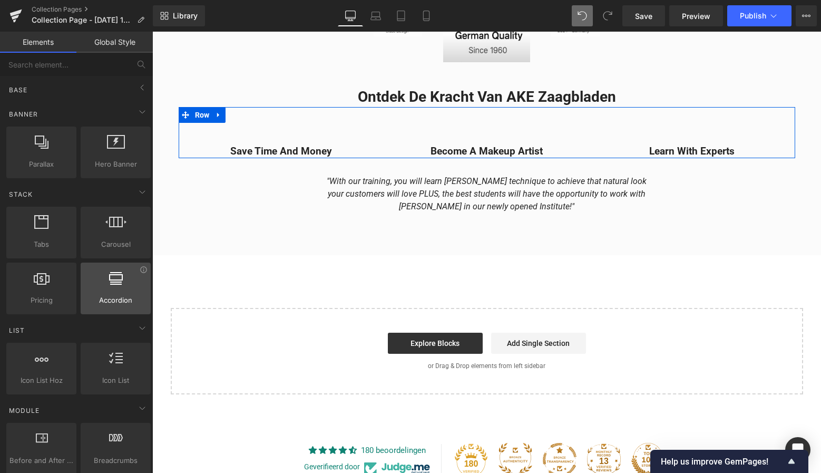
scroll to position [0, 0]
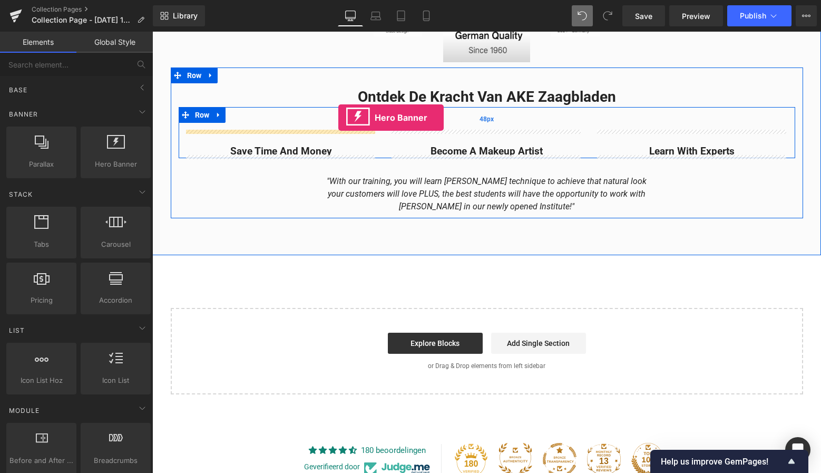
drag, startPoint x: 266, startPoint y: 182, endPoint x: 338, endPoint y: 116, distance: 97.7
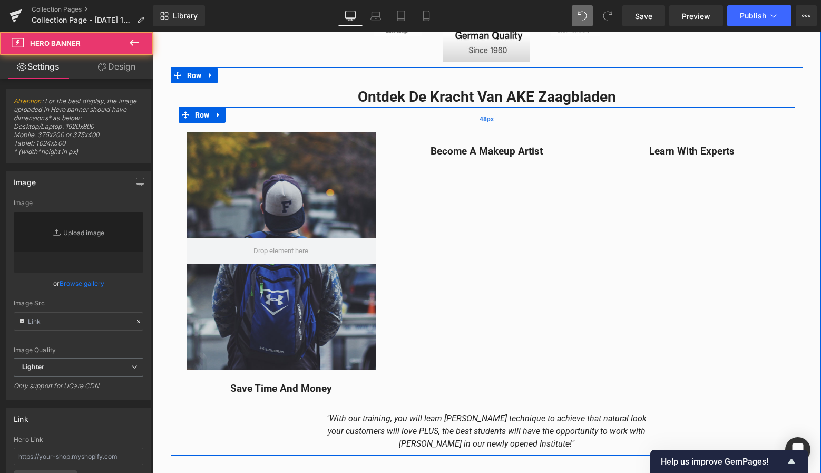
type input "[URL][DOMAIN_NAME]"
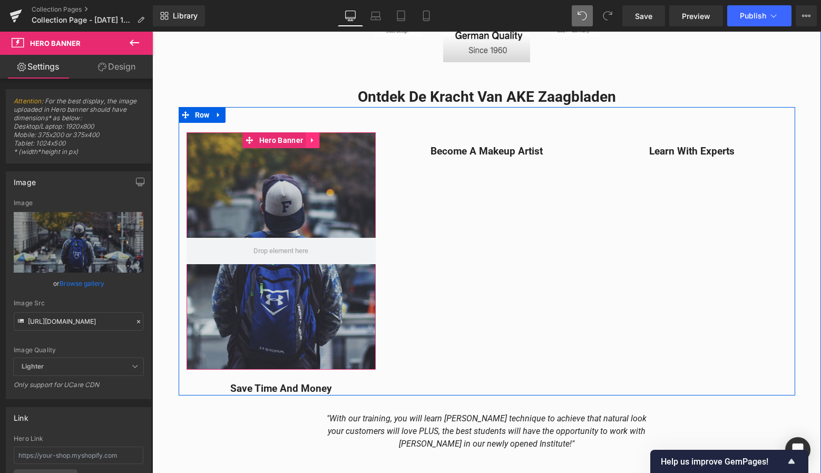
click at [315, 138] on link at bounding box center [313, 140] width 14 height 16
click at [316, 139] on icon at bounding box center [319, 139] width 7 height 7
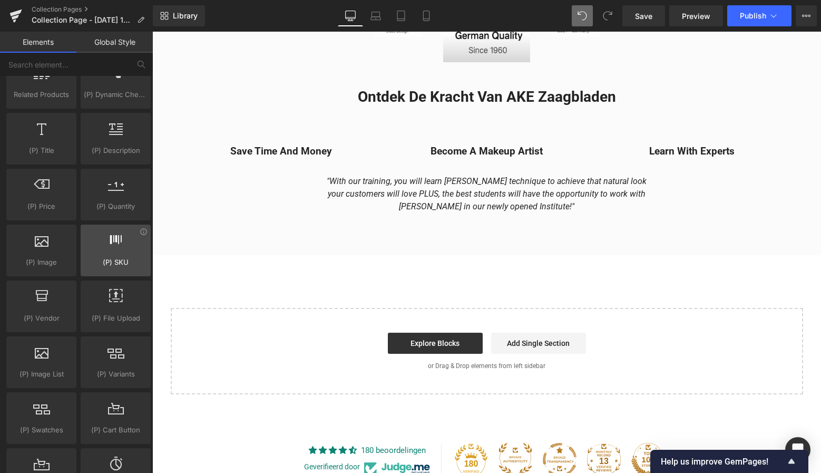
scroll to position [776, 0]
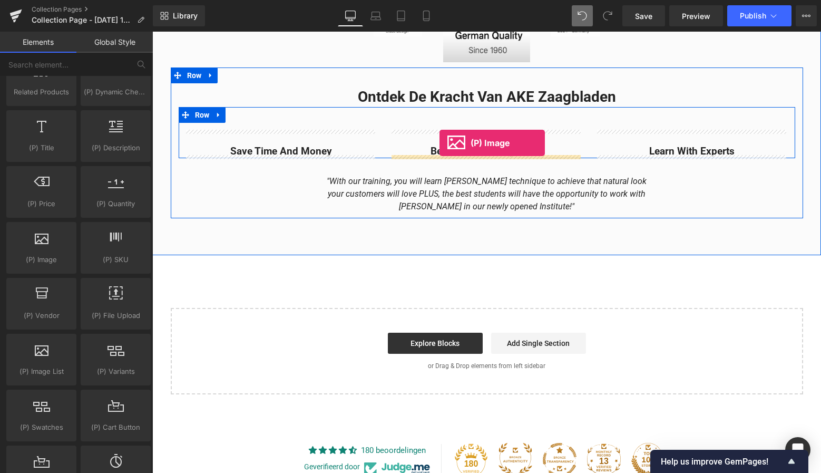
drag, startPoint x: 193, startPoint y: 282, endPoint x: 439, endPoint y: 139, distance: 284.8
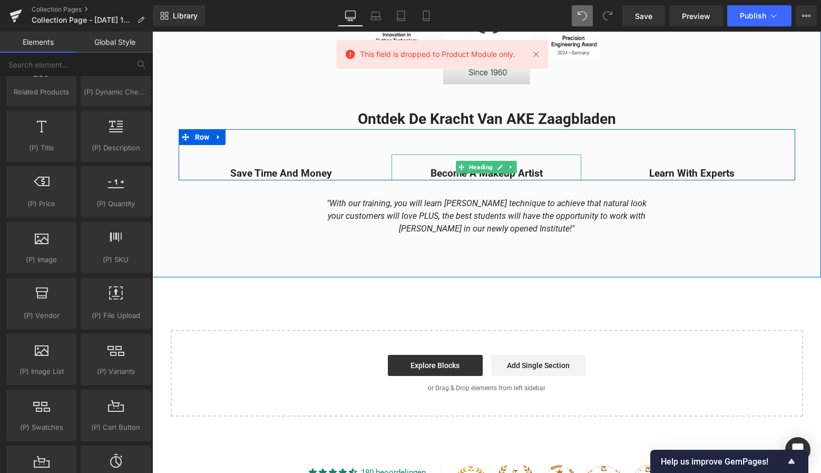
scroll to position [2006, 0]
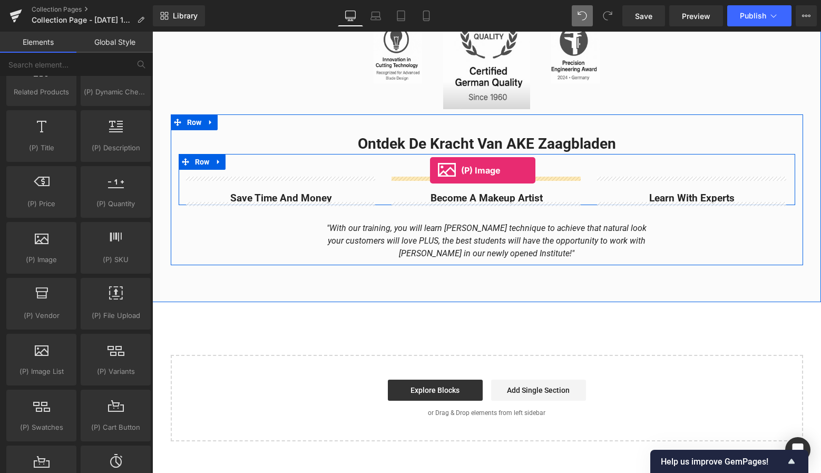
drag, startPoint x: 199, startPoint y: 292, endPoint x: 430, endPoint y: 168, distance: 262.4
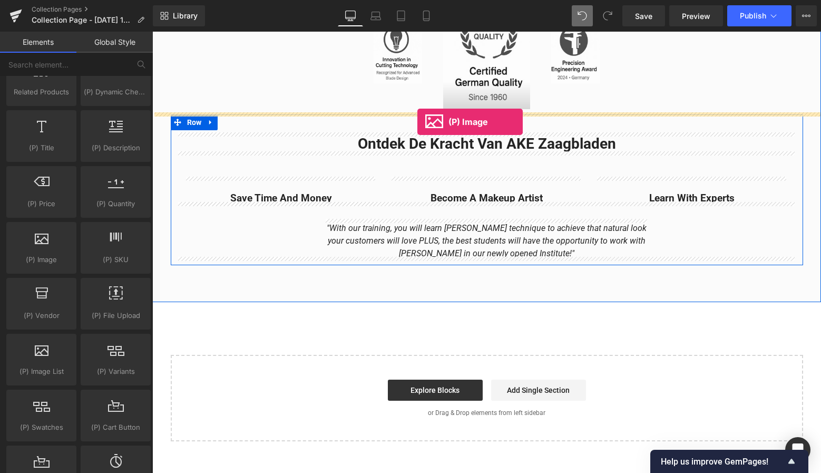
drag, startPoint x: 199, startPoint y: 284, endPoint x: 417, endPoint y: 122, distance: 271.6
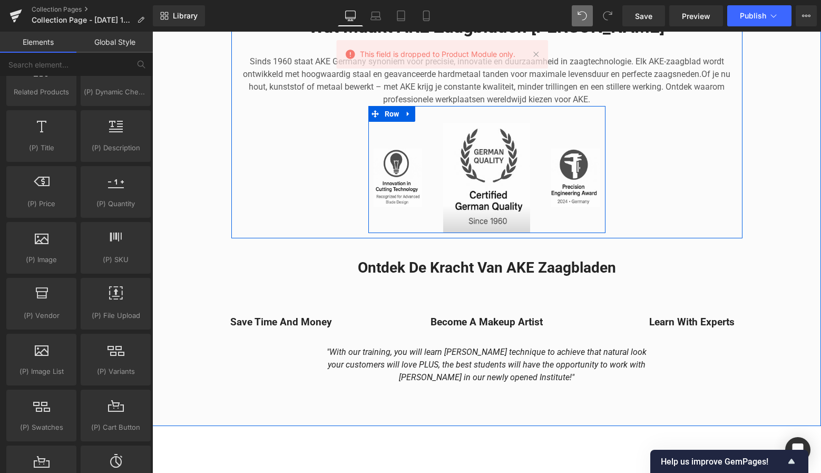
scroll to position [1872, 0]
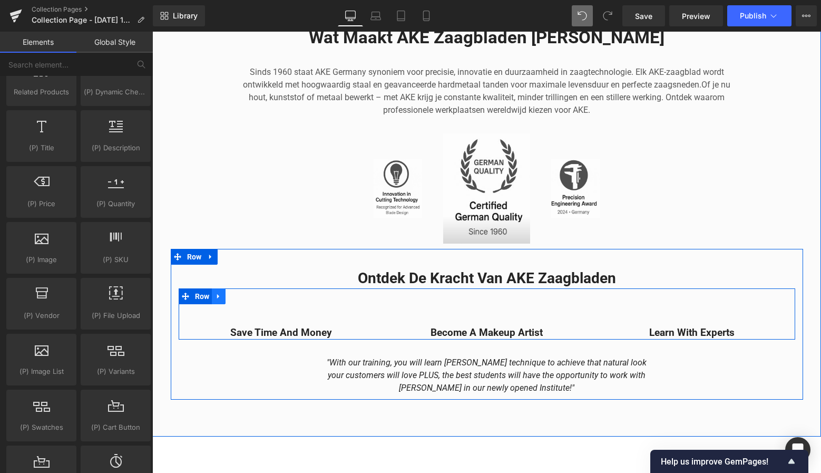
click at [222, 295] on link at bounding box center [219, 296] width 14 height 16
click at [244, 294] on icon at bounding box center [245, 296] width 7 height 8
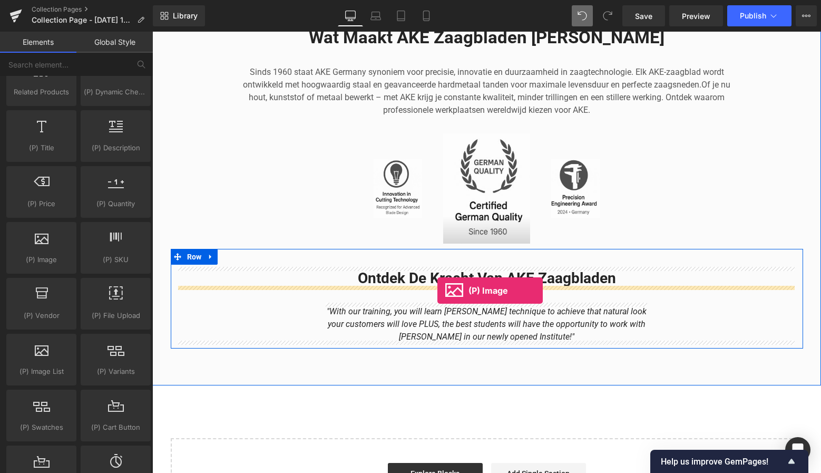
drag, startPoint x: 199, startPoint y: 281, endPoint x: 437, endPoint y: 290, distance: 237.9
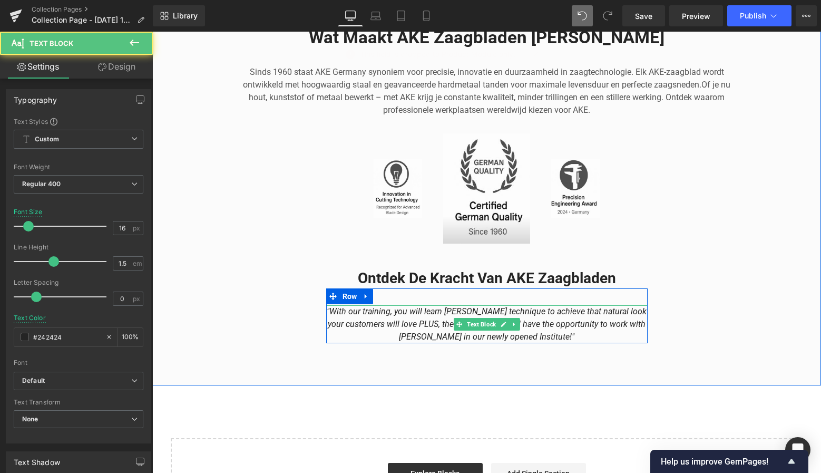
click at [539, 334] on icon ""With our training, you will learn [PERSON_NAME] technique to achieve that natu…" at bounding box center [487, 323] width 320 height 35
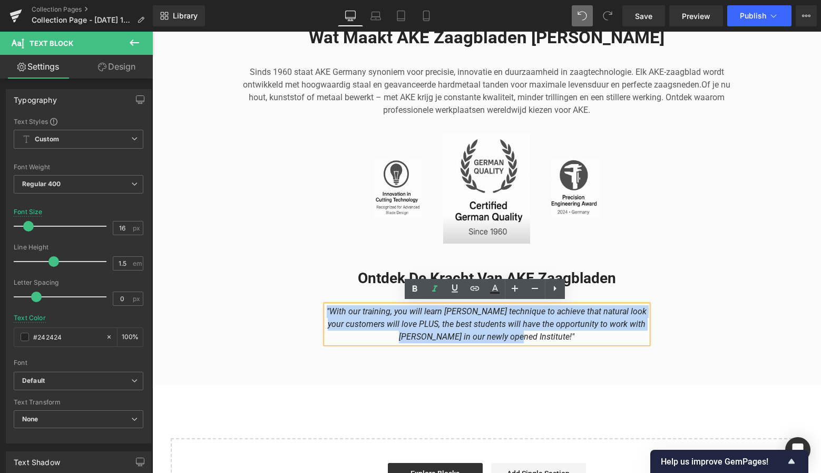
drag, startPoint x: 538, startPoint y: 334, endPoint x: 330, endPoint y: 305, distance: 209.6
click at [330, 305] on p ""With our training, you will learn [PERSON_NAME] technique to achieve that natu…" at bounding box center [486, 324] width 321 height 38
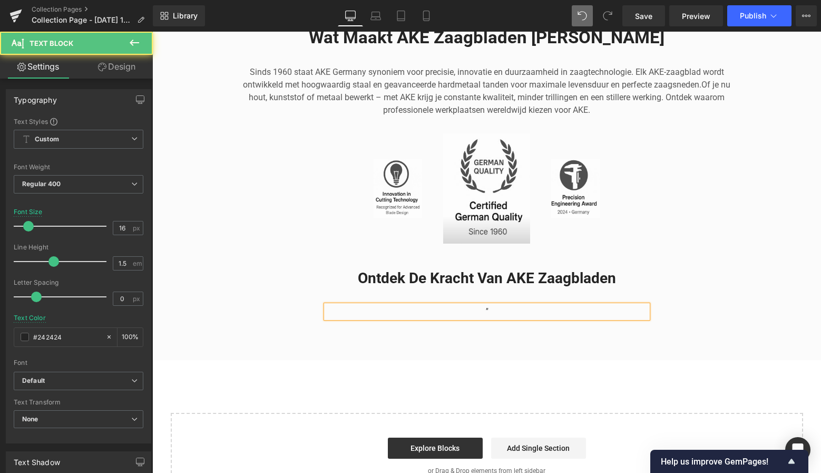
click at [500, 308] on p """ at bounding box center [486, 311] width 321 height 13
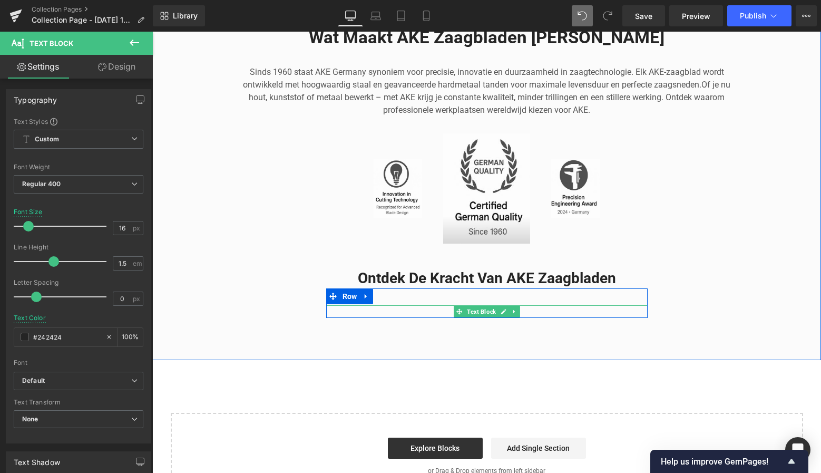
click at [482, 310] on span "Text Block" at bounding box center [481, 311] width 33 height 13
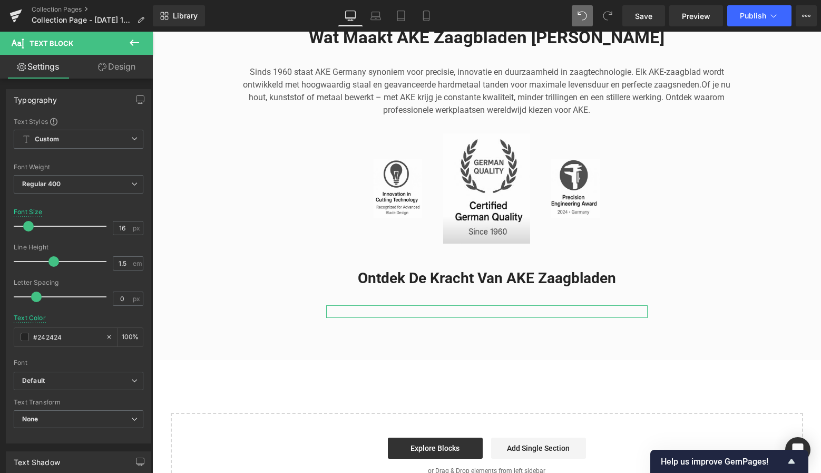
click at [115, 65] on link "Design" at bounding box center [117, 67] width 76 height 24
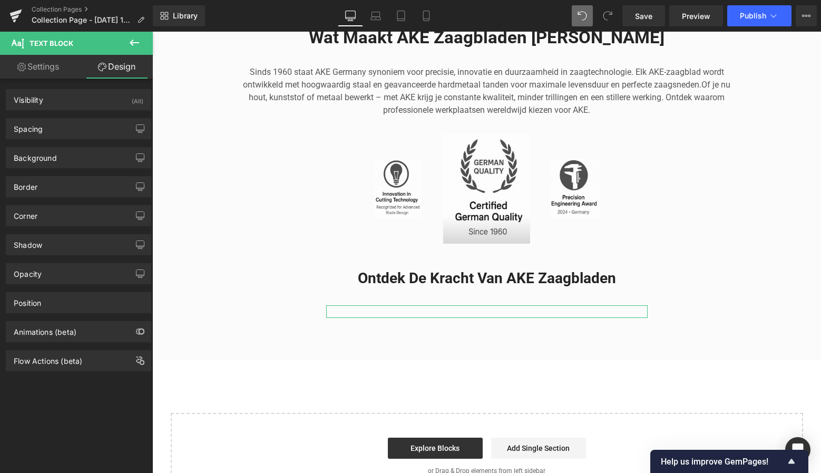
click at [62, 63] on link "Settings" at bounding box center [38, 67] width 76 height 24
type input "100"
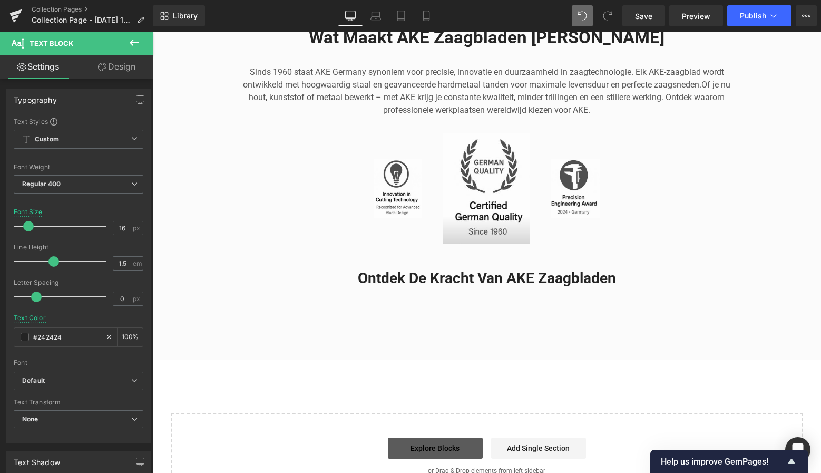
click at [444, 445] on link "Explore Blocks" at bounding box center [435, 447] width 95 height 21
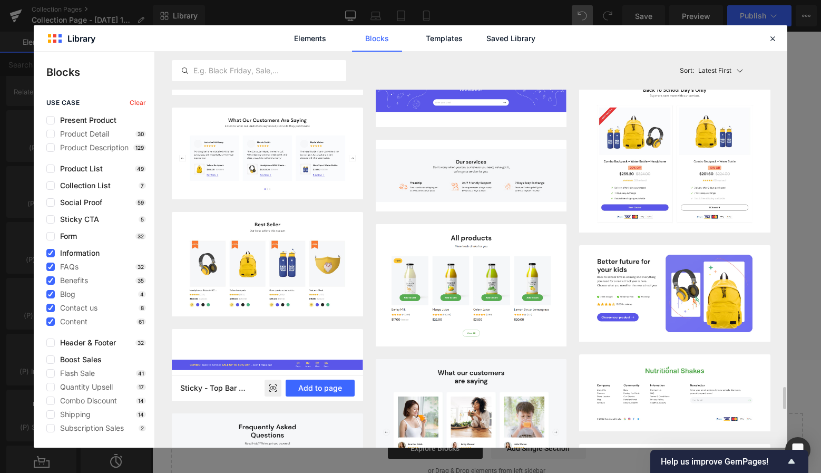
scroll to position [5918, 0]
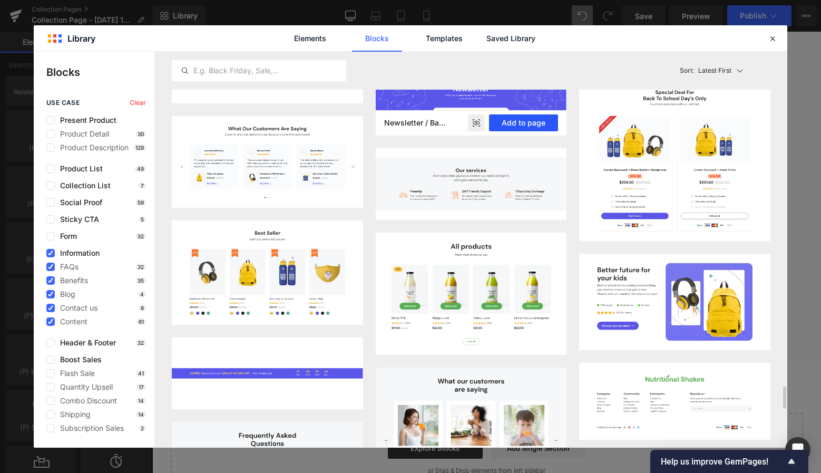
click at [529, 131] on button "Add to page" at bounding box center [523, 122] width 69 height 17
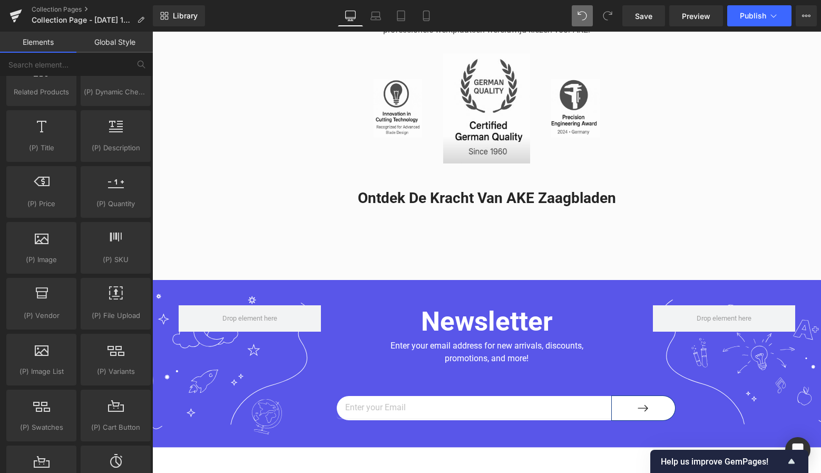
scroll to position [1953, 0]
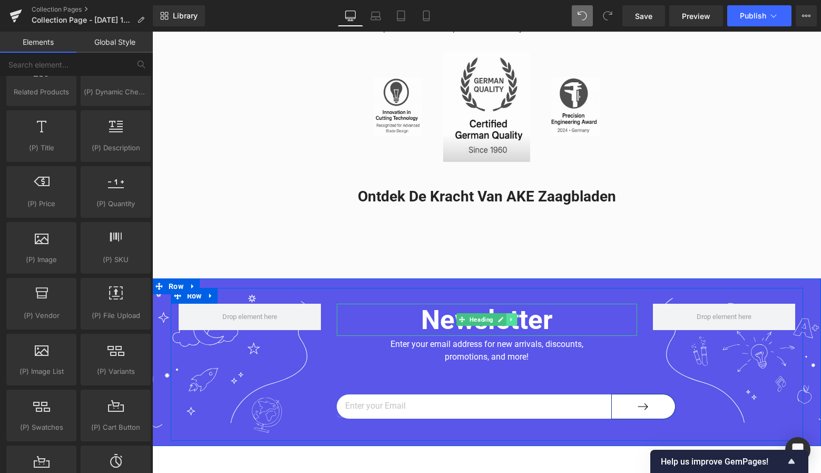
click at [509, 316] on icon at bounding box center [512, 319] width 6 height 6
click at [512, 319] on link at bounding box center [517, 319] width 11 height 13
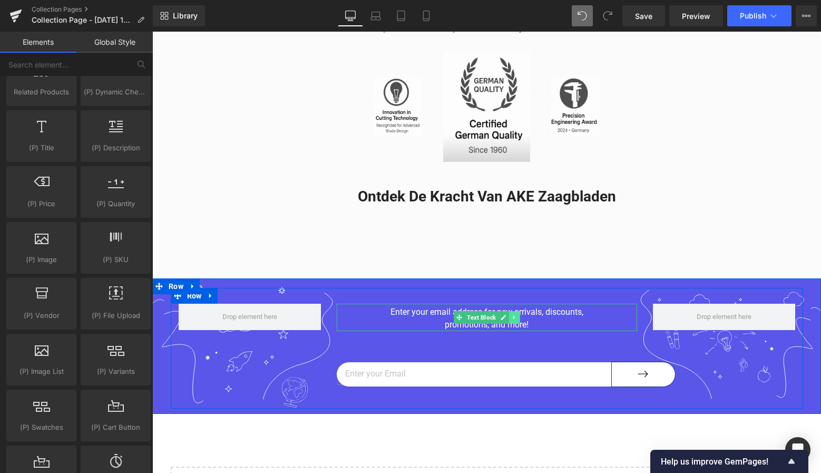
click at [512, 314] on icon at bounding box center [514, 317] width 6 height 6
click at [517, 317] on icon at bounding box center [520, 317] width 6 height 6
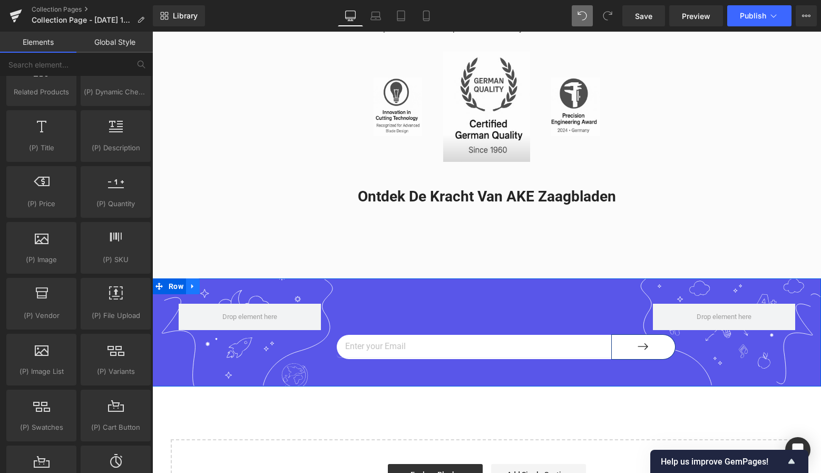
click at [189, 285] on icon at bounding box center [192, 286] width 7 height 8
click at [213, 284] on link at bounding box center [220, 286] width 14 height 16
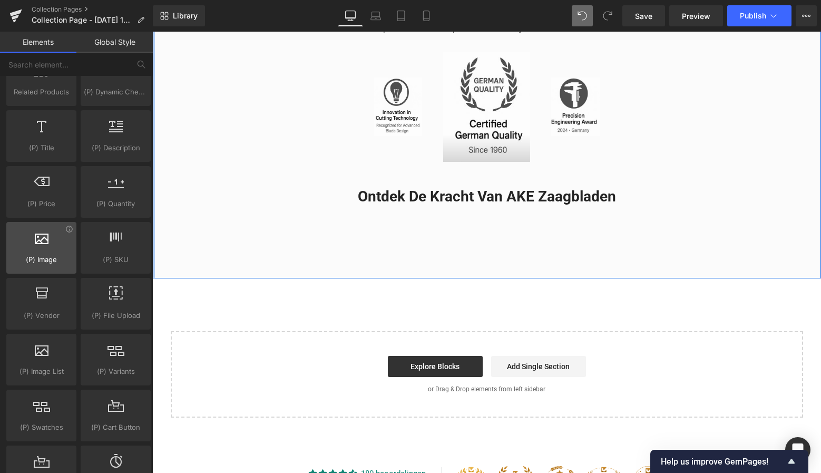
scroll to position [780, 0]
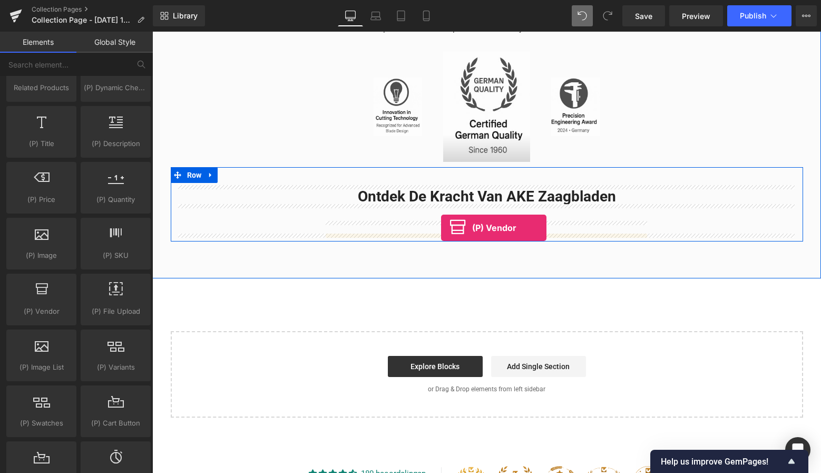
drag, startPoint x: 193, startPoint y: 317, endPoint x: 441, endPoint y: 228, distance: 263.4
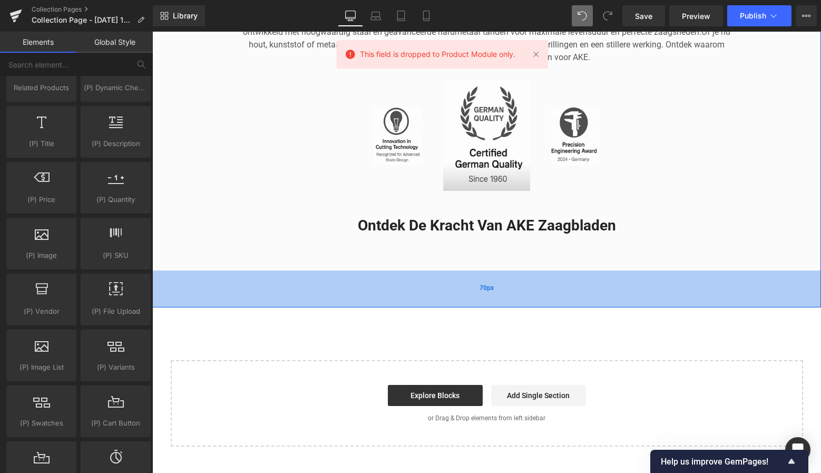
scroll to position [1907, 0]
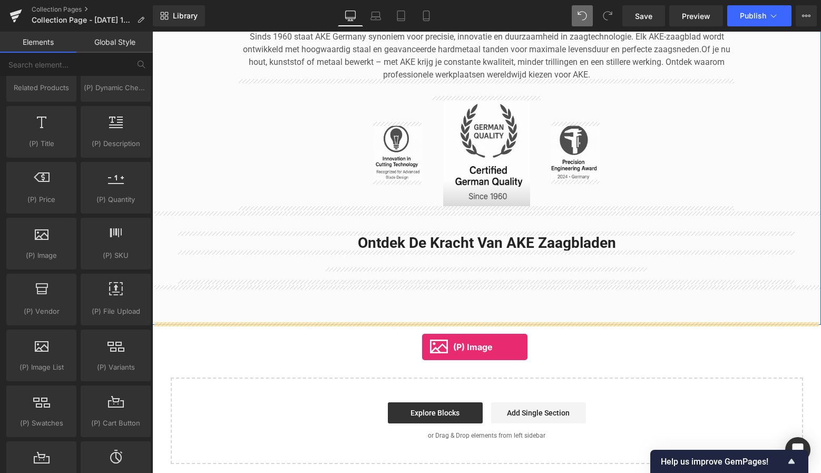
drag, startPoint x: 197, startPoint y: 272, endPoint x: 422, endPoint y: 347, distance: 237.3
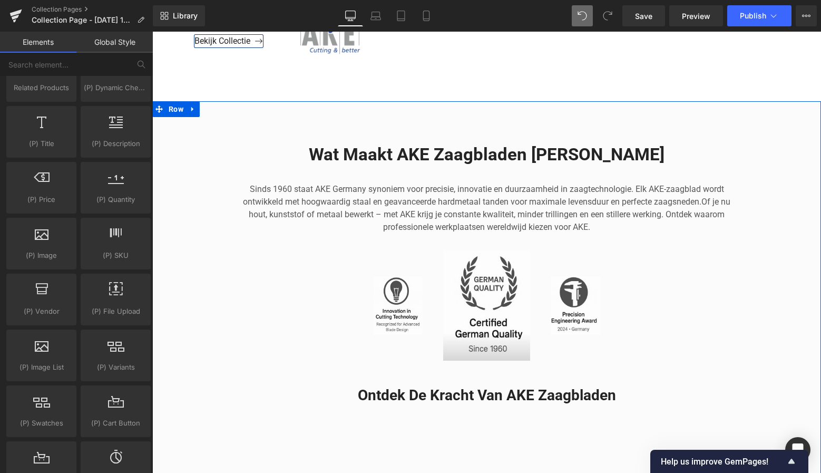
scroll to position [1754, 0]
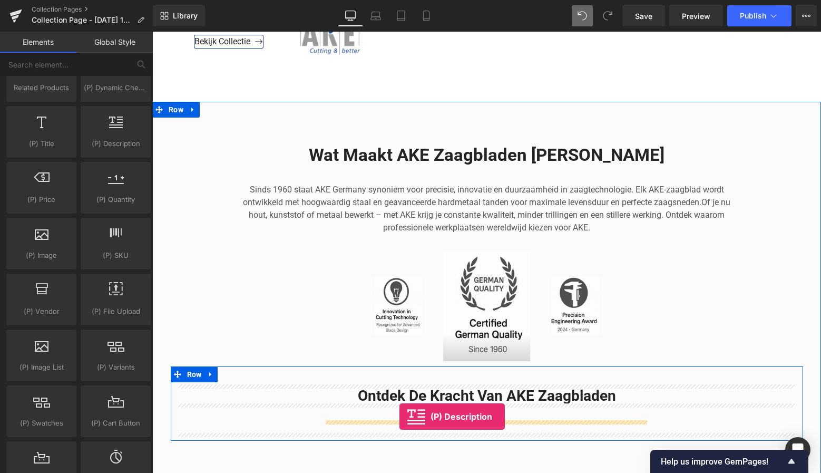
drag, startPoint x: 267, startPoint y: 156, endPoint x: 399, endPoint y: 413, distance: 288.7
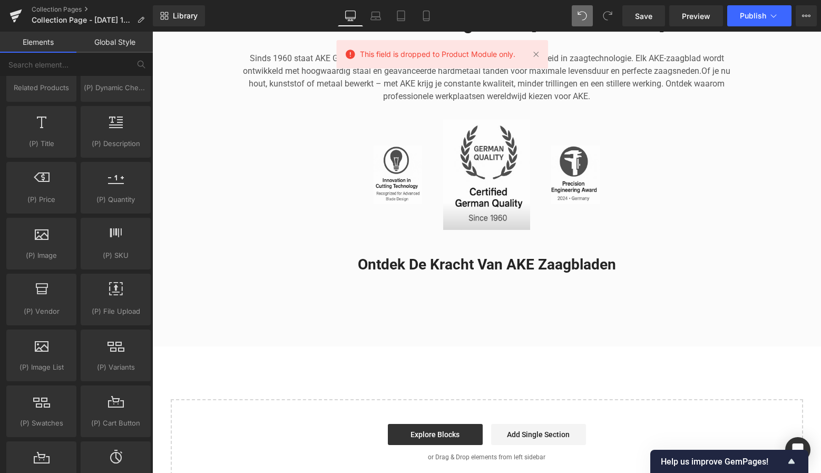
scroll to position [1887, 0]
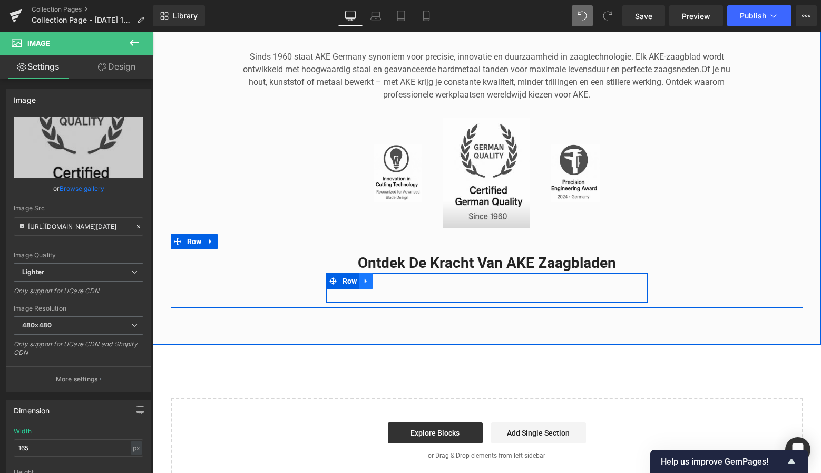
click at [363, 280] on icon at bounding box center [366, 281] width 7 height 8
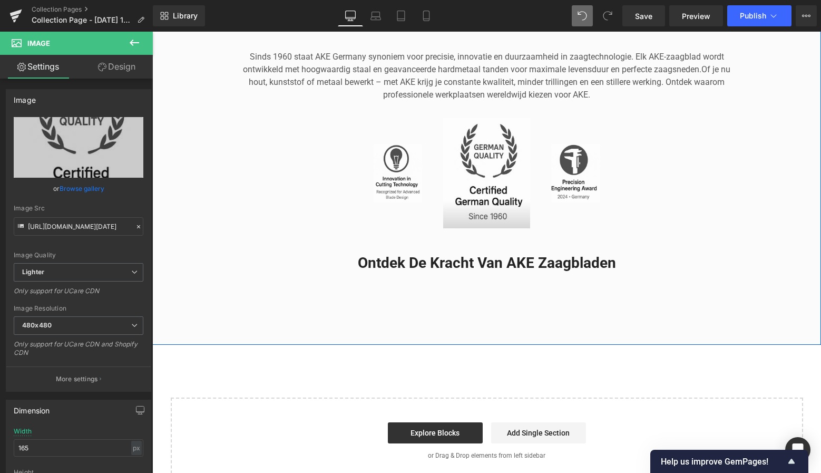
scroll to position [1891, 0]
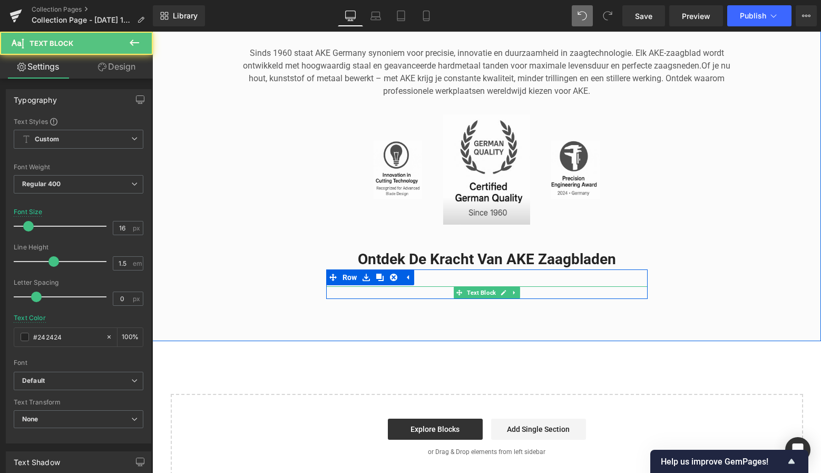
click at [488, 286] on div "Text Block" at bounding box center [486, 292] width 321 height 13
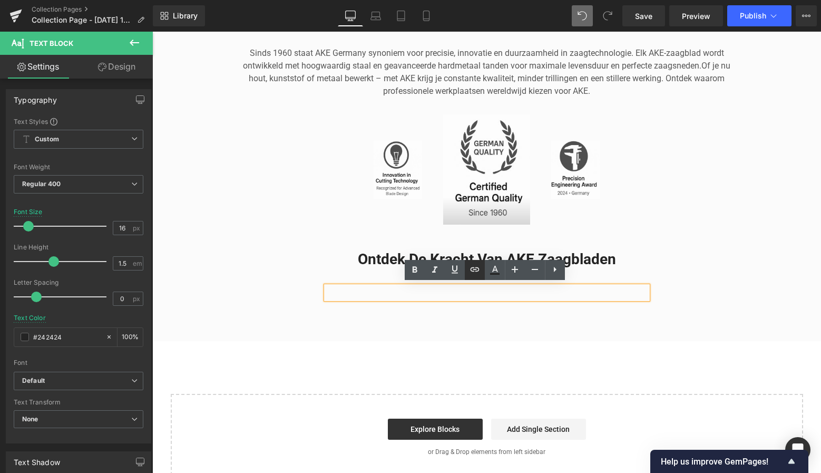
click at [478, 272] on icon at bounding box center [474, 269] width 13 height 13
click at [412, 314] on div "Wat Maakt AKE Zaagbladen [PERSON_NAME] Sinds 1960 staat AKE Germany synoniem vo…" at bounding box center [486, 153] width 669 height 376
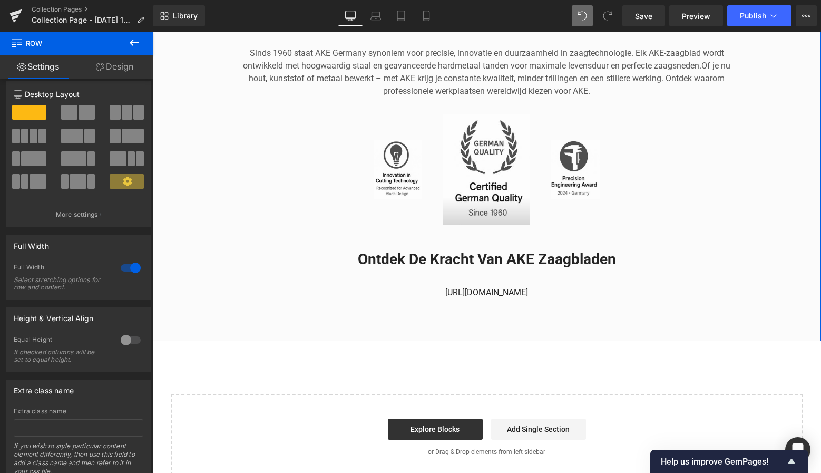
scroll to position [11, 0]
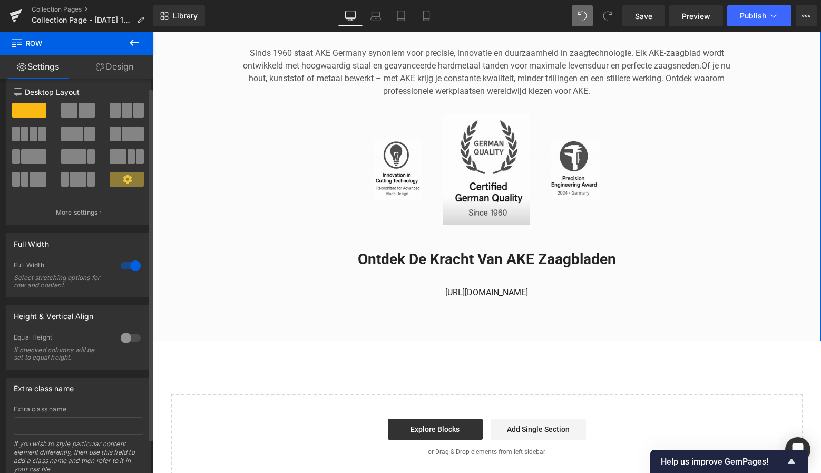
click at [28, 103] on span at bounding box center [29, 110] width 34 height 15
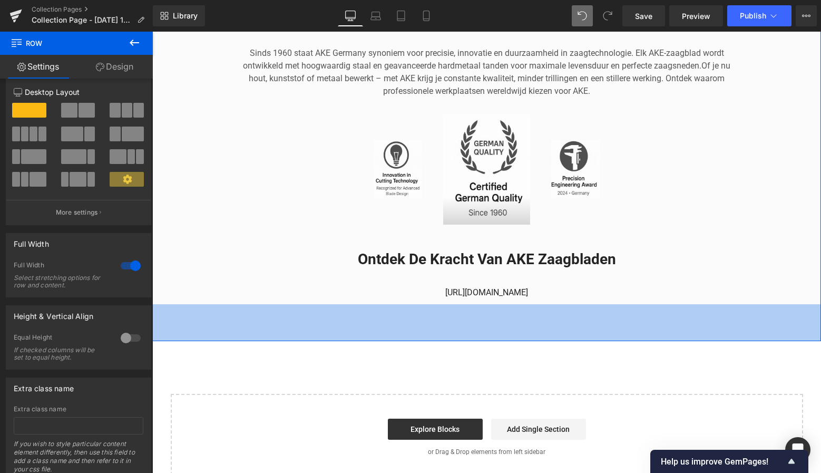
drag, startPoint x: 181, startPoint y: 137, endPoint x: 468, endPoint y: 296, distance: 328.3
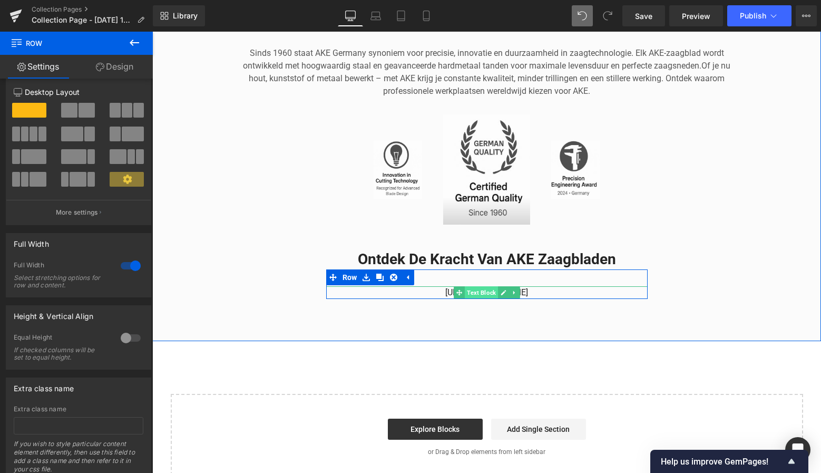
click at [490, 291] on span "Text Block" at bounding box center [481, 292] width 33 height 13
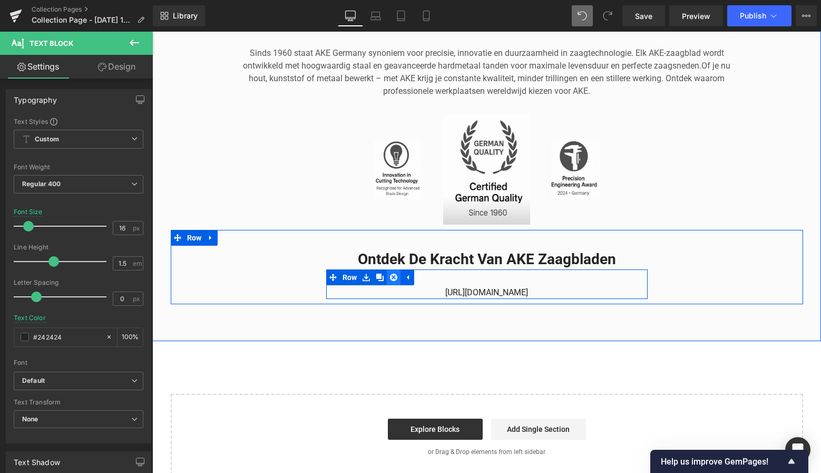
click at [395, 274] on icon at bounding box center [393, 276] width 7 height 7
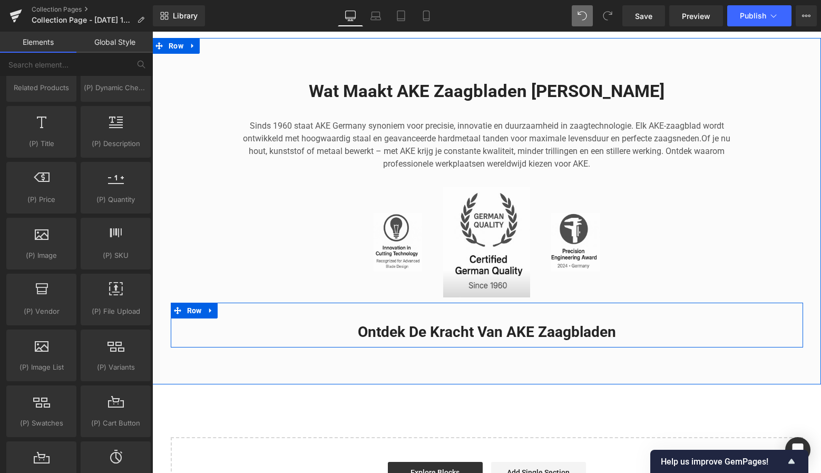
scroll to position [1817, 0]
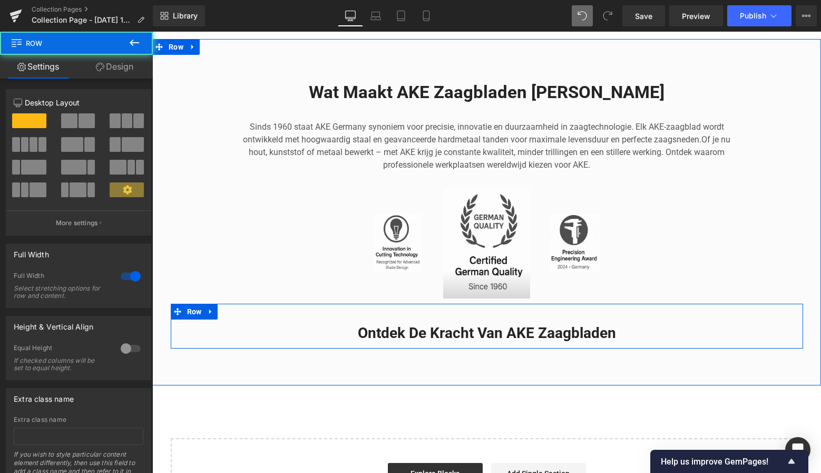
click at [785, 221] on div "Wat Maakt AKE Zaagbladen [PERSON_NAME] Sinds 1960 staat AKE Germany synoniem vo…" at bounding box center [486, 206] width 669 height 283
click at [766, 229] on div "Wat Maakt AKE Zaagbladen [PERSON_NAME] Sinds 1960 staat AKE Germany synoniem vo…" at bounding box center [486, 206] width 669 height 283
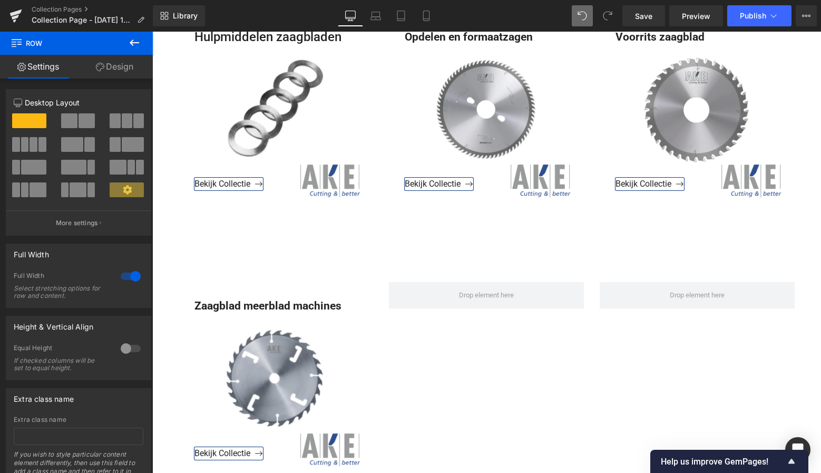
scroll to position [1331, 0]
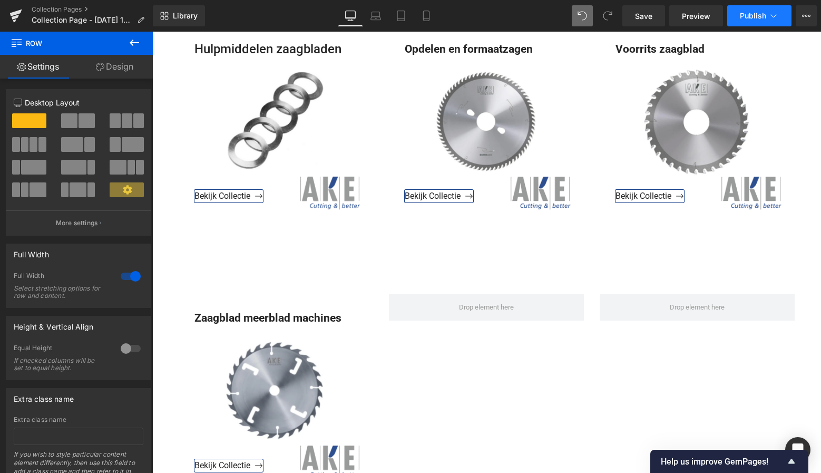
click at [757, 19] on span "Publish" at bounding box center [753, 16] width 26 height 8
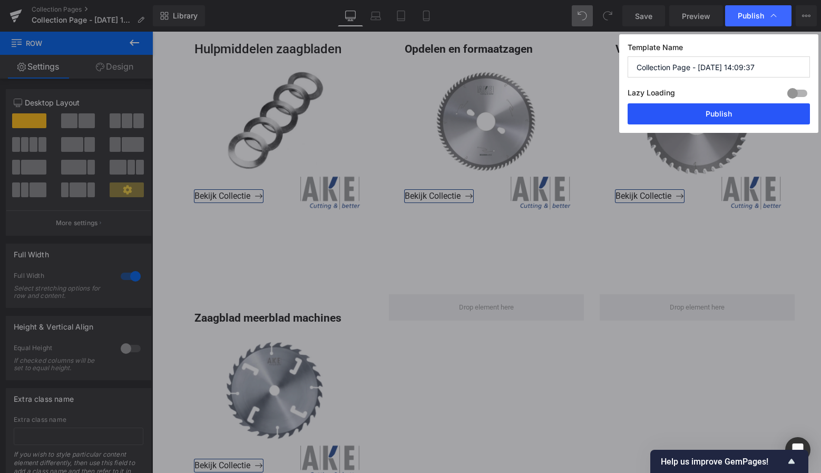
click at [726, 109] on button "Publish" at bounding box center [719, 113] width 182 height 21
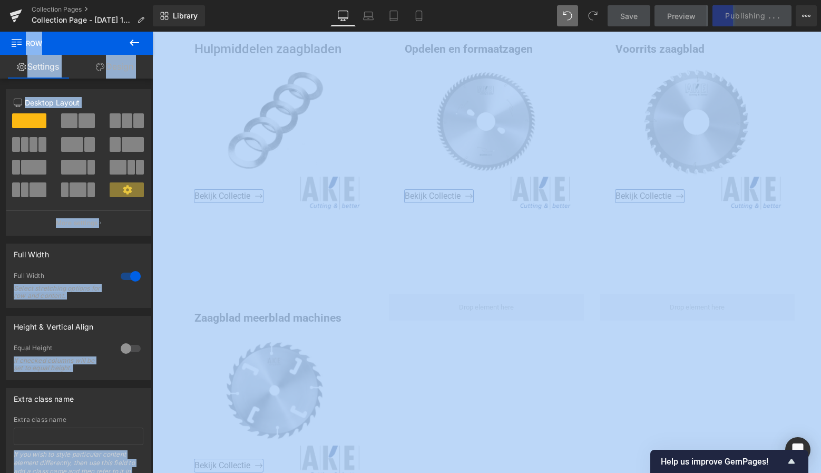
click at [789, 0] on html "Text Block You are previewing how the will restyle your page. You can not edit …" at bounding box center [410, 236] width 821 height 473
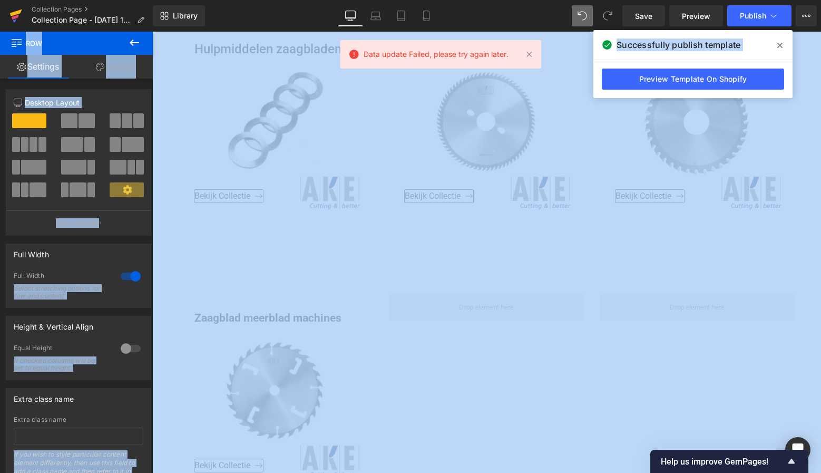
click at [14, 17] on icon at bounding box center [15, 17] width 7 height 5
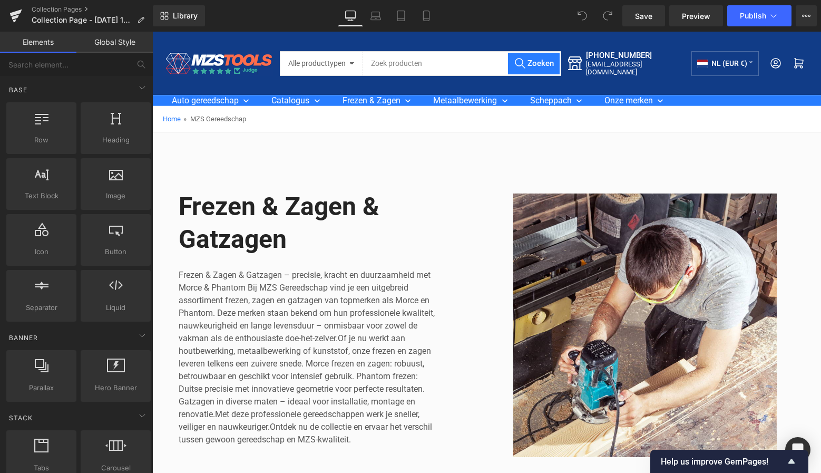
click at [207, 71] on img at bounding box center [218, 63] width 111 height 26
